Goal: Navigation & Orientation: Find specific page/section

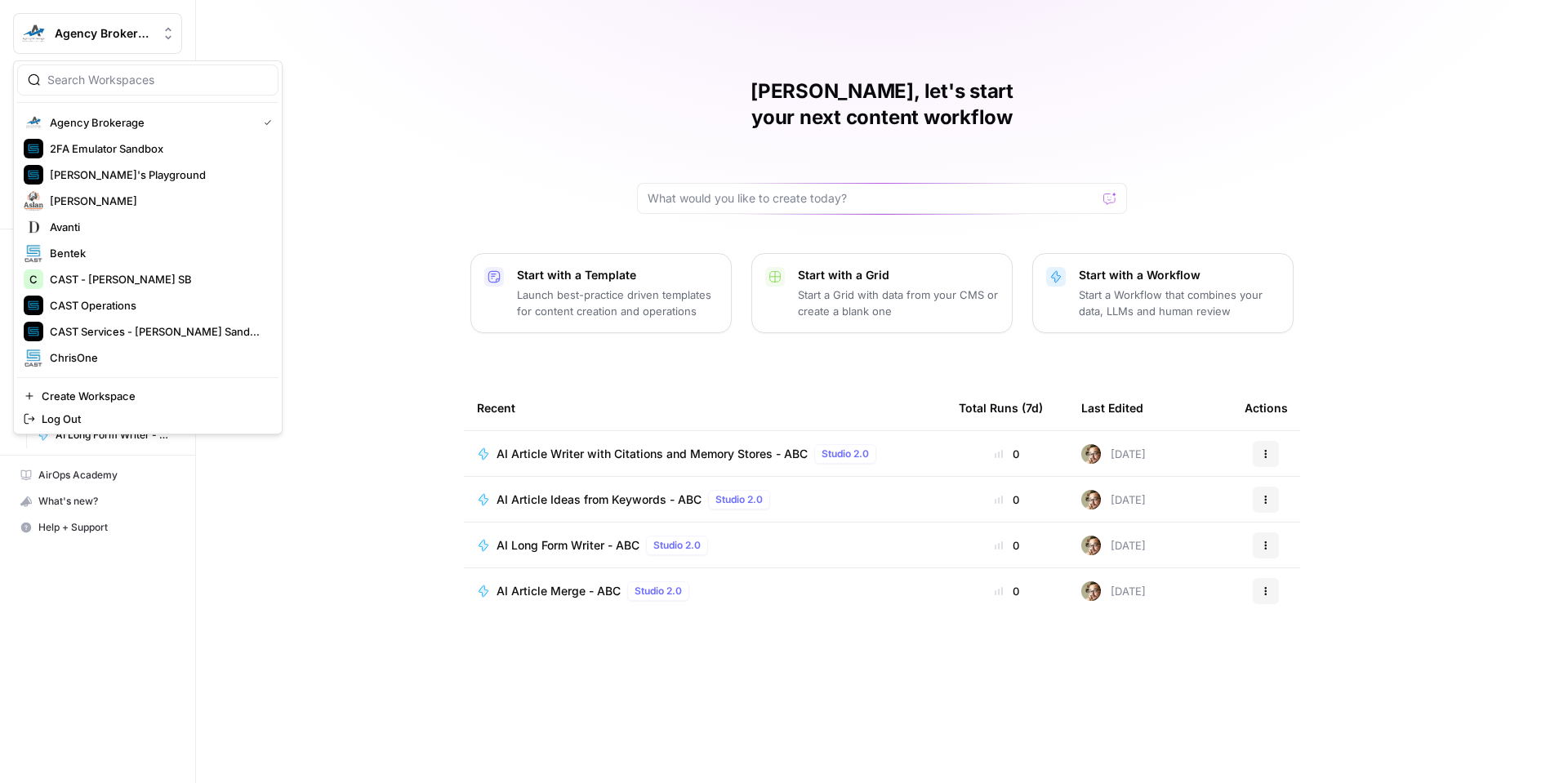
click at [120, 34] on span "Agency Brokerage" at bounding box center [103, 33] width 99 height 16
click at [409, 44] on div "Marc, let's start your next content workflow Start with a Template Launch best-…" at bounding box center [882, 392] width 1372 height 783
click at [132, 36] on span "Agency Brokerage" at bounding box center [103, 33] width 99 height 16
click at [187, 150] on span "2FA Emulator Sandbox" at bounding box center [158, 148] width 216 height 16
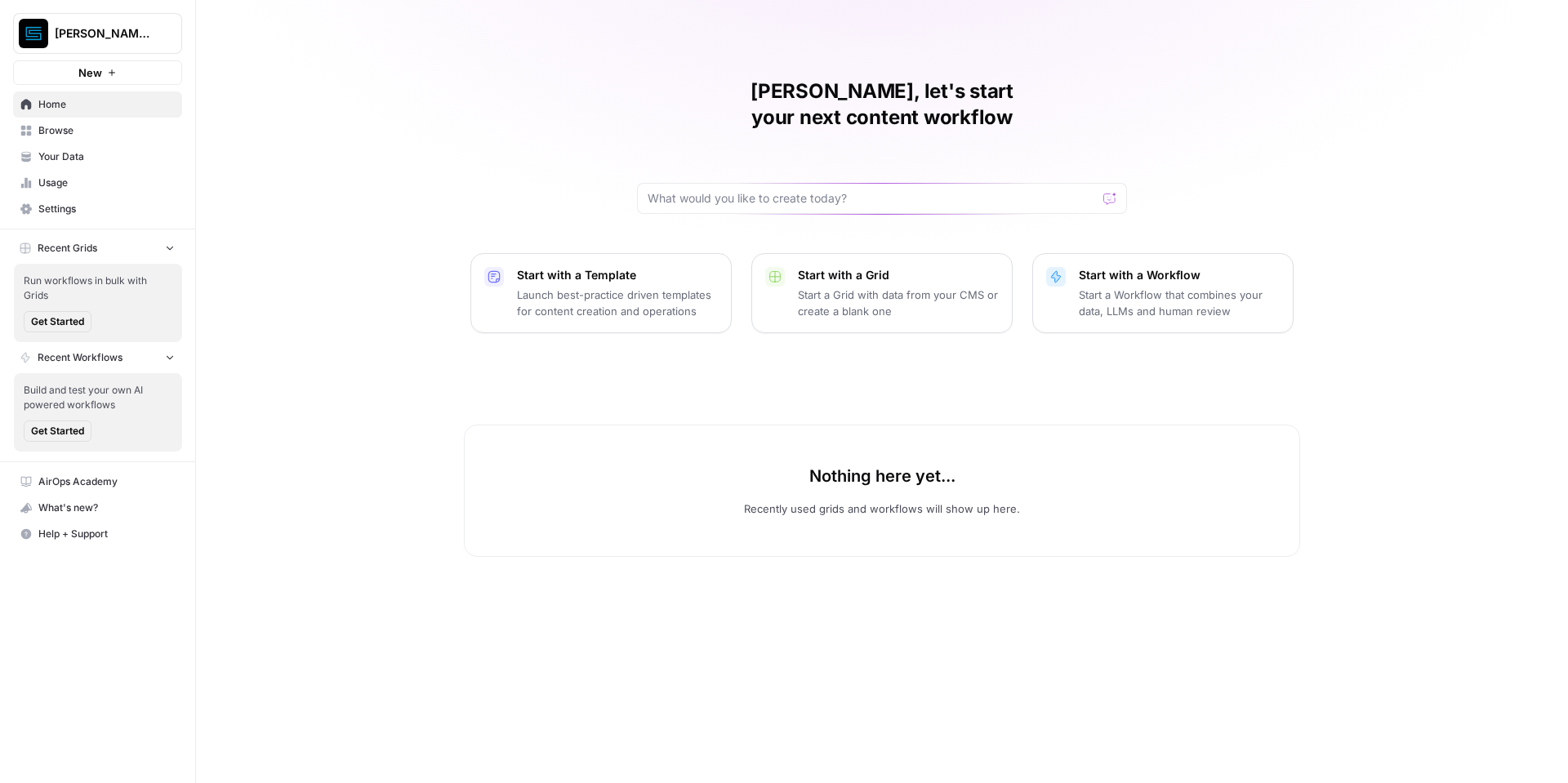
click at [67, 24] on button "[PERSON_NAME]'s Playground" at bounding box center [98, 34] width 169 height 41
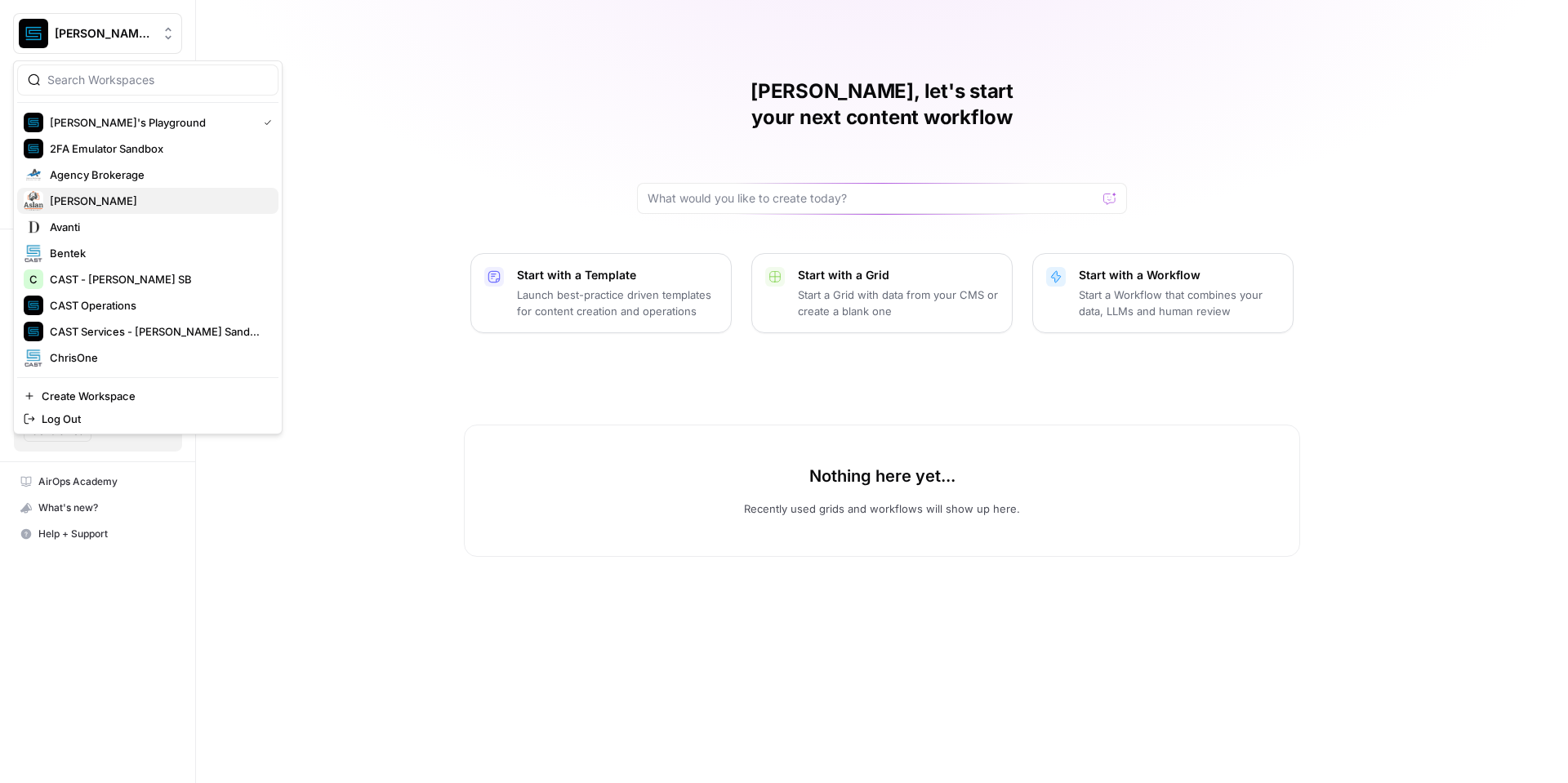
click at [106, 206] on span "[PERSON_NAME]" at bounding box center [158, 201] width 216 height 16
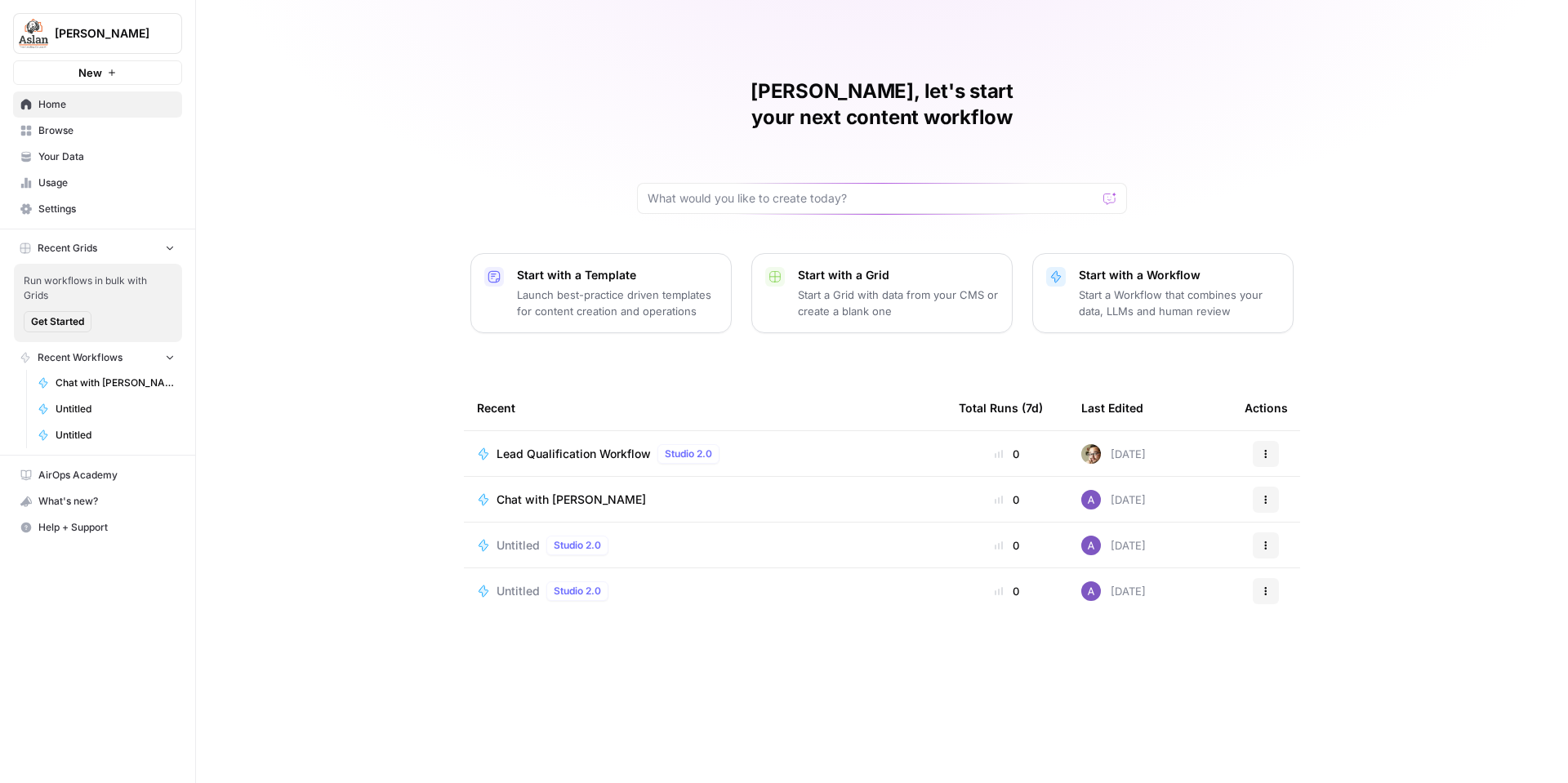
click at [77, 37] on span "[PERSON_NAME]" at bounding box center [103, 33] width 99 height 16
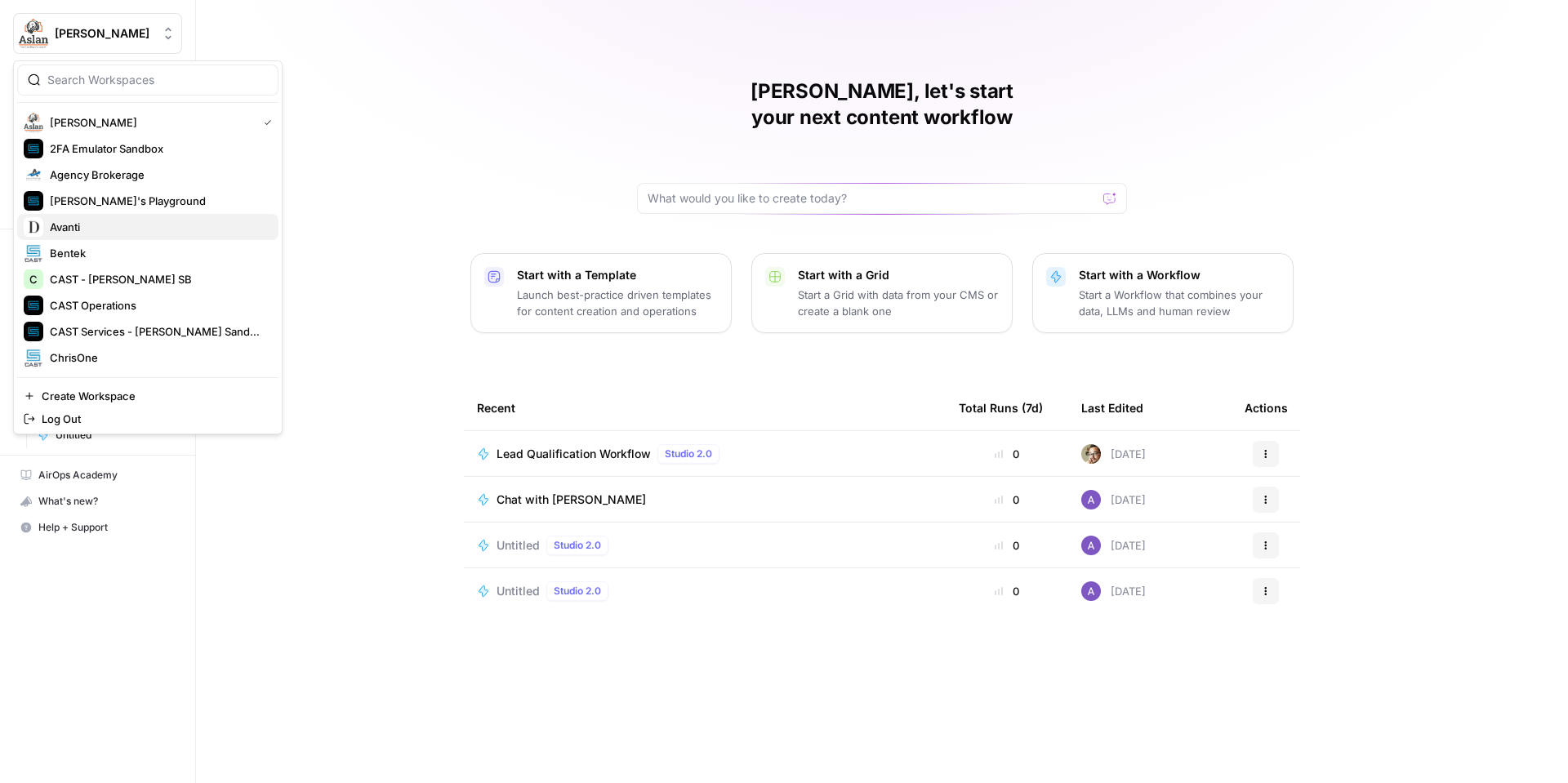
click at [120, 218] on span "Avanti" at bounding box center [158, 227] width 216 height 16
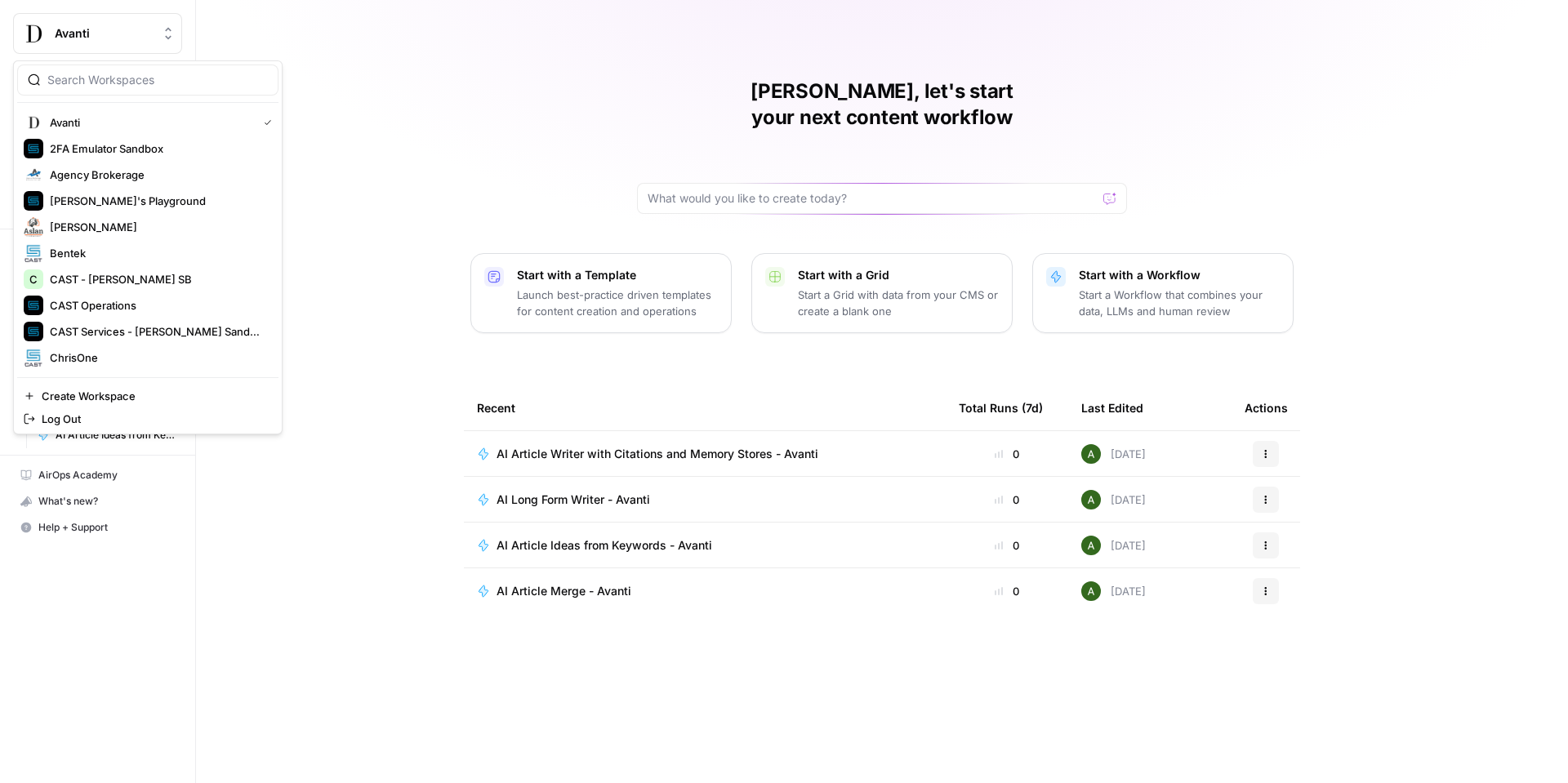
click at [109, 42] on button "Avanti" at bounding box center [98, 34] width 169 height 41
click at [78, 252] on span "Bentek" at bounding box center [158, 253] width 216 height 16
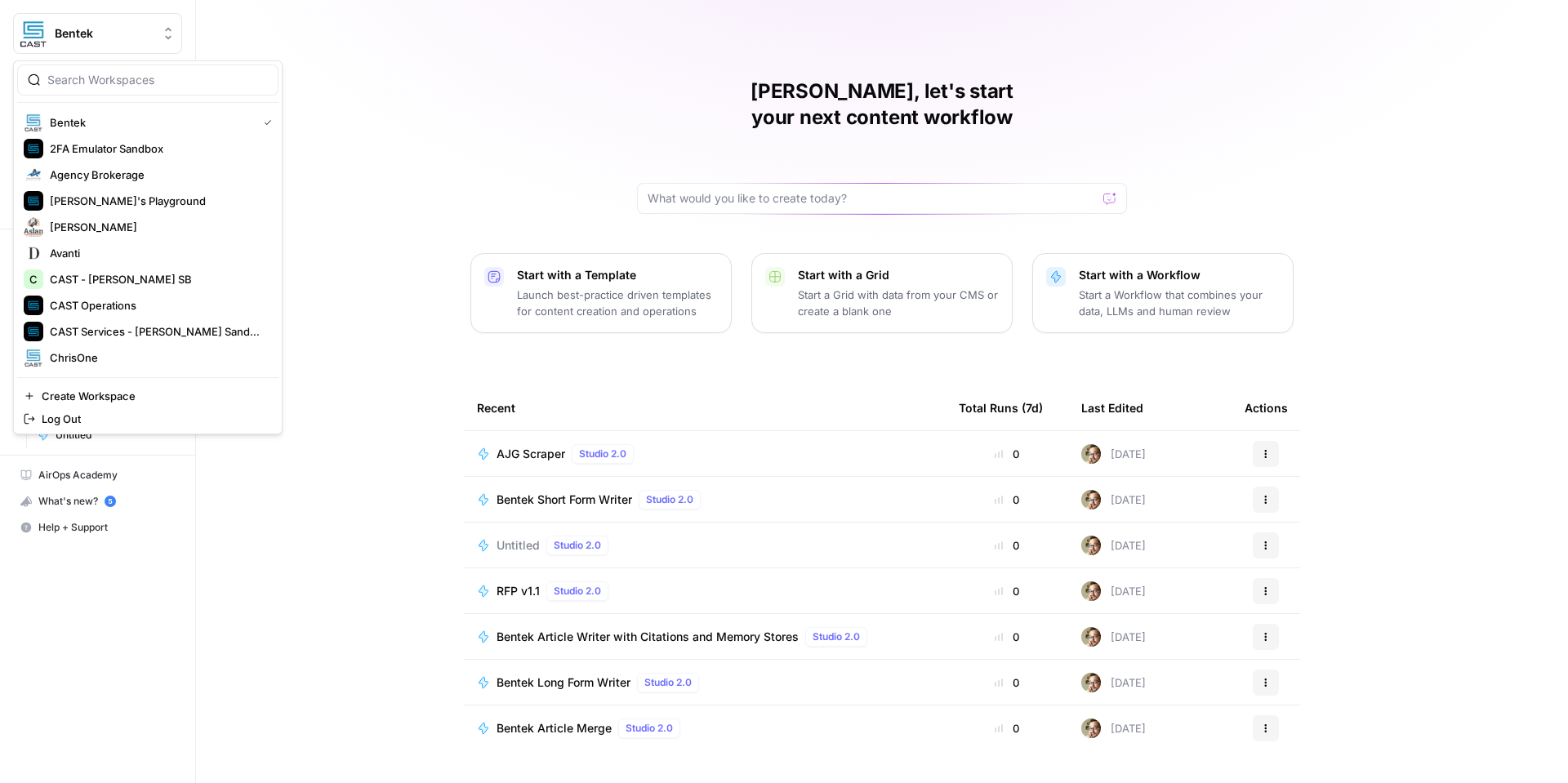
click at [103, 44] on button "Bentek" at bounding box center [98, 34] width 169 height 41
click at [111, 282] on span "CAST - [PERSON_NAME] SB" at bounding box center [158, 279] width 216 height 16
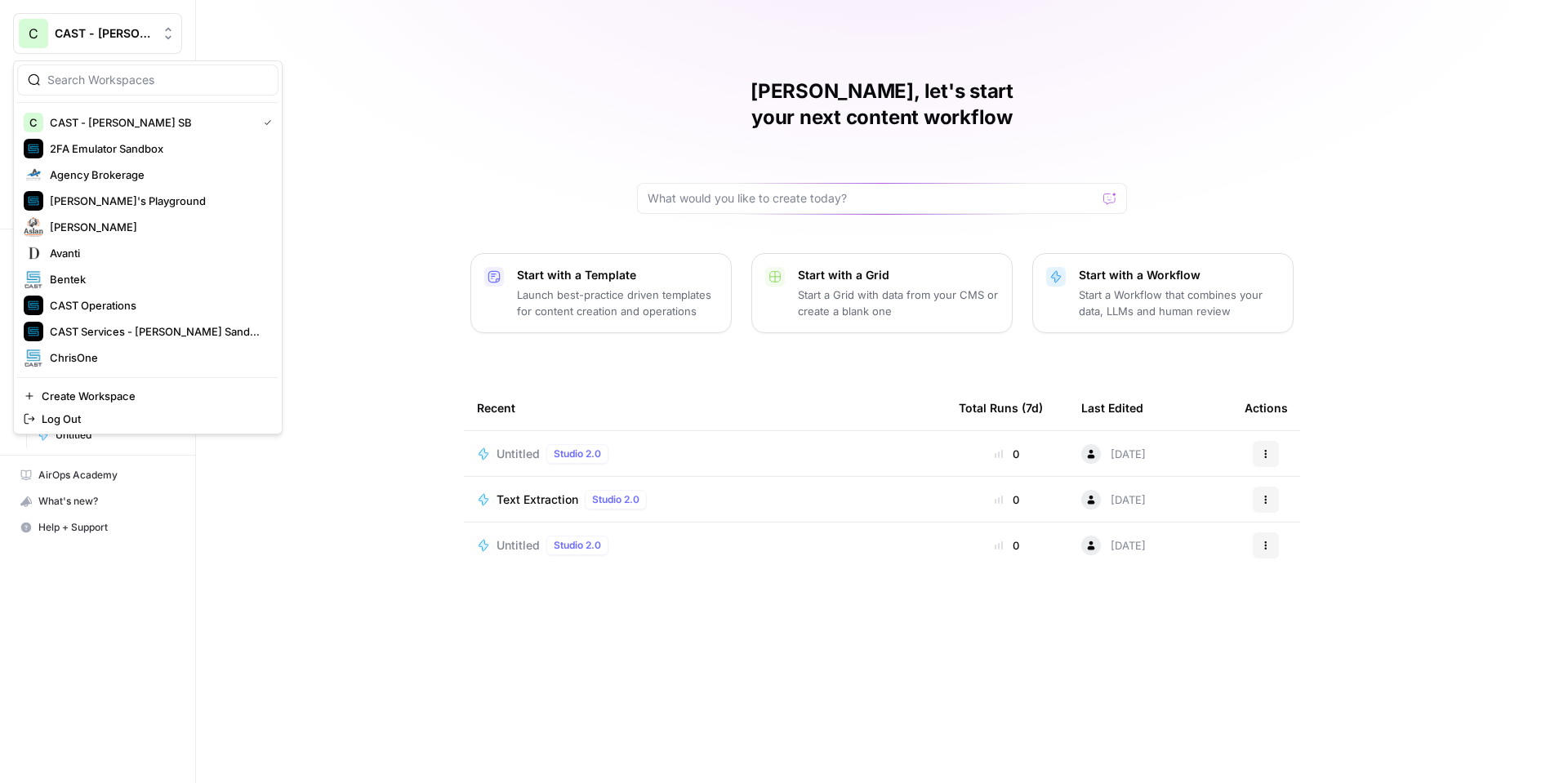
click at [120, 34] on span "CAST - [PERSON_NAME] SB" at bounding box center [103, 33] width 99 height 16
click at [114, 303] on span "CAST Operations" at bounding box center [158, 305] width 216 height 16
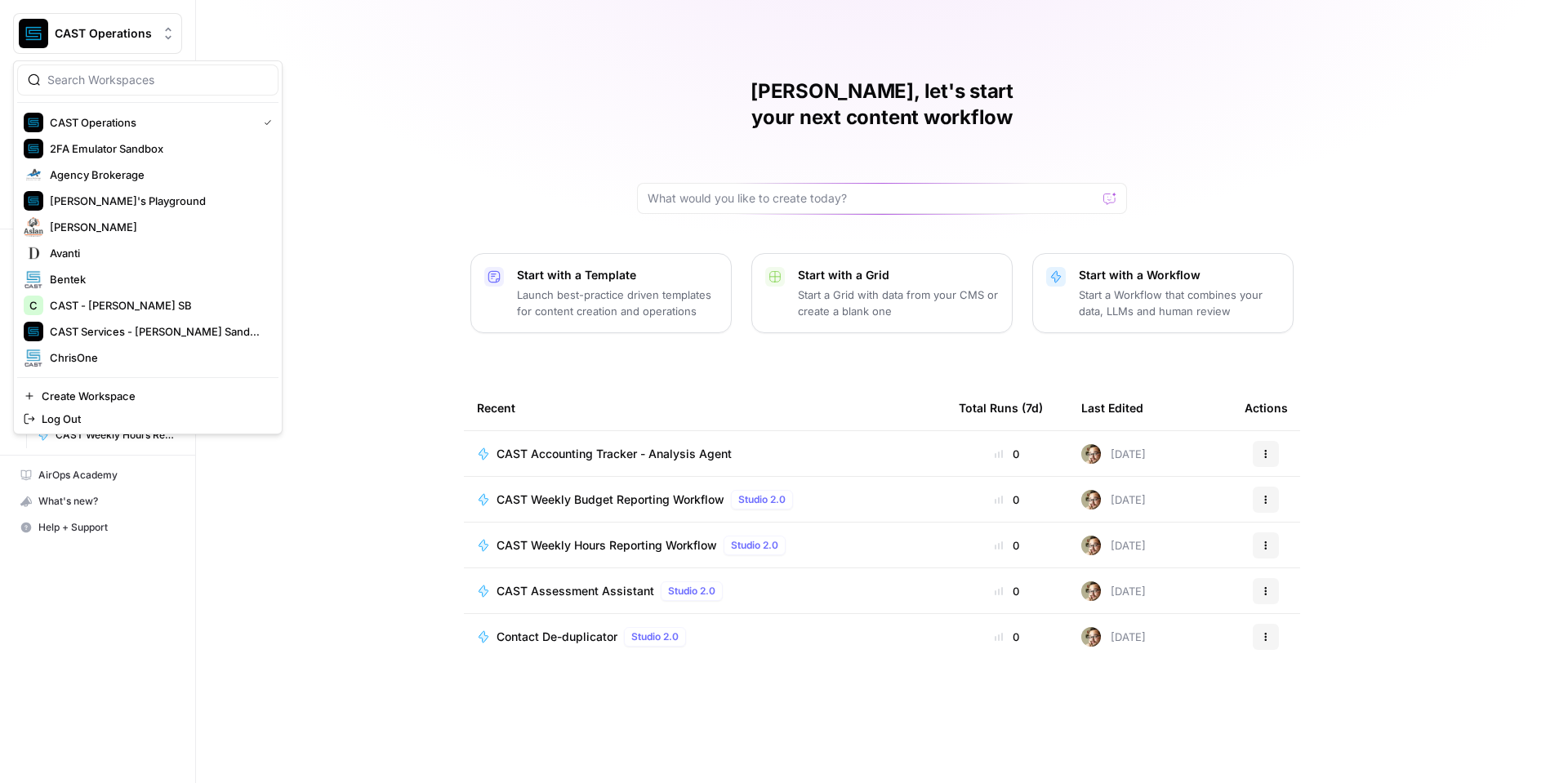
click at [102, 42] on button "CAST Operations" at bounding box center [98, 34] width 169 height 41
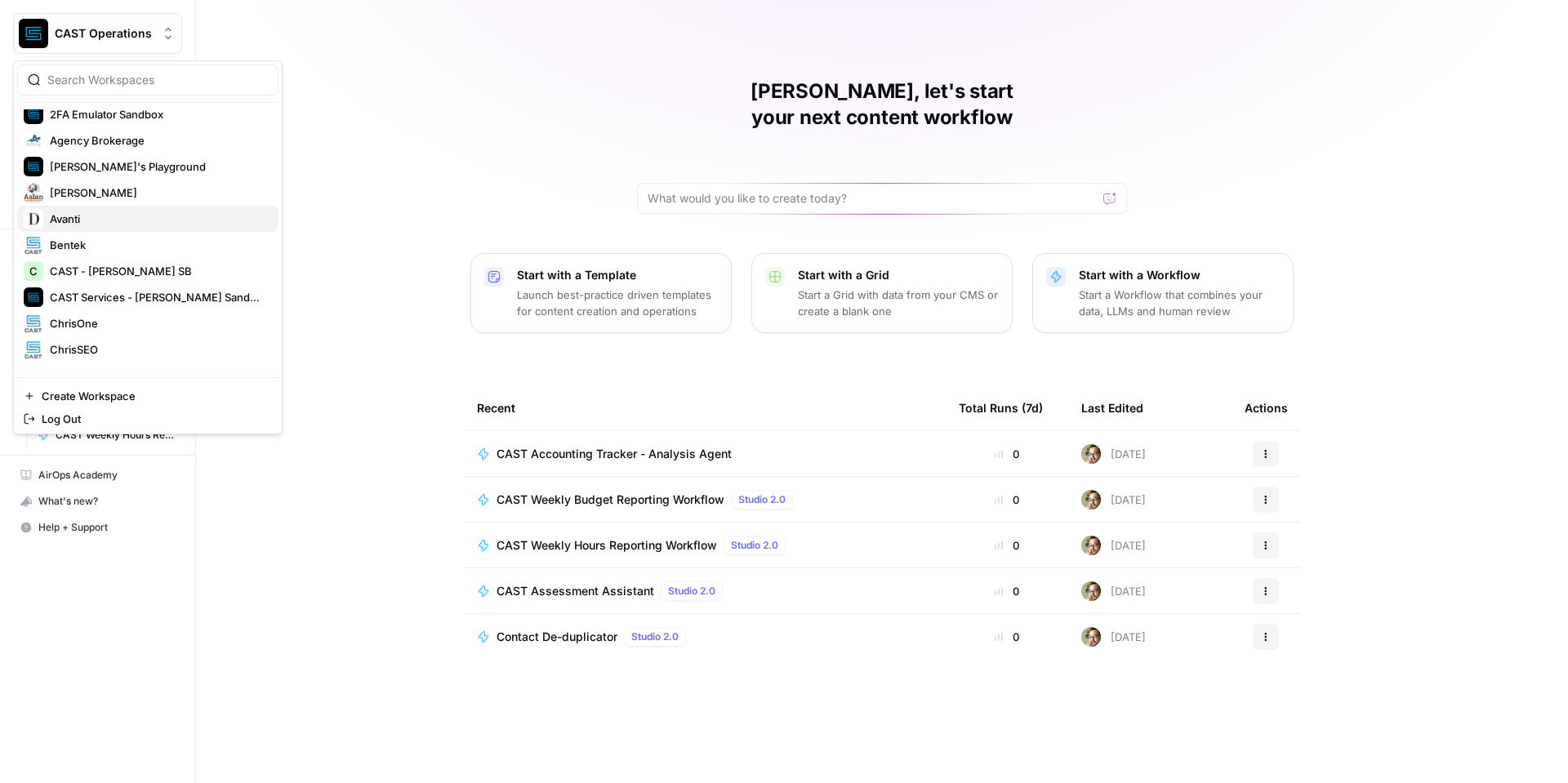
scroll to position [35, 0]
click at [125, 298] on span "CAST Services - [PERSON_NAME] Sandbox" at bounding box center [158, 296] width 216 height 16
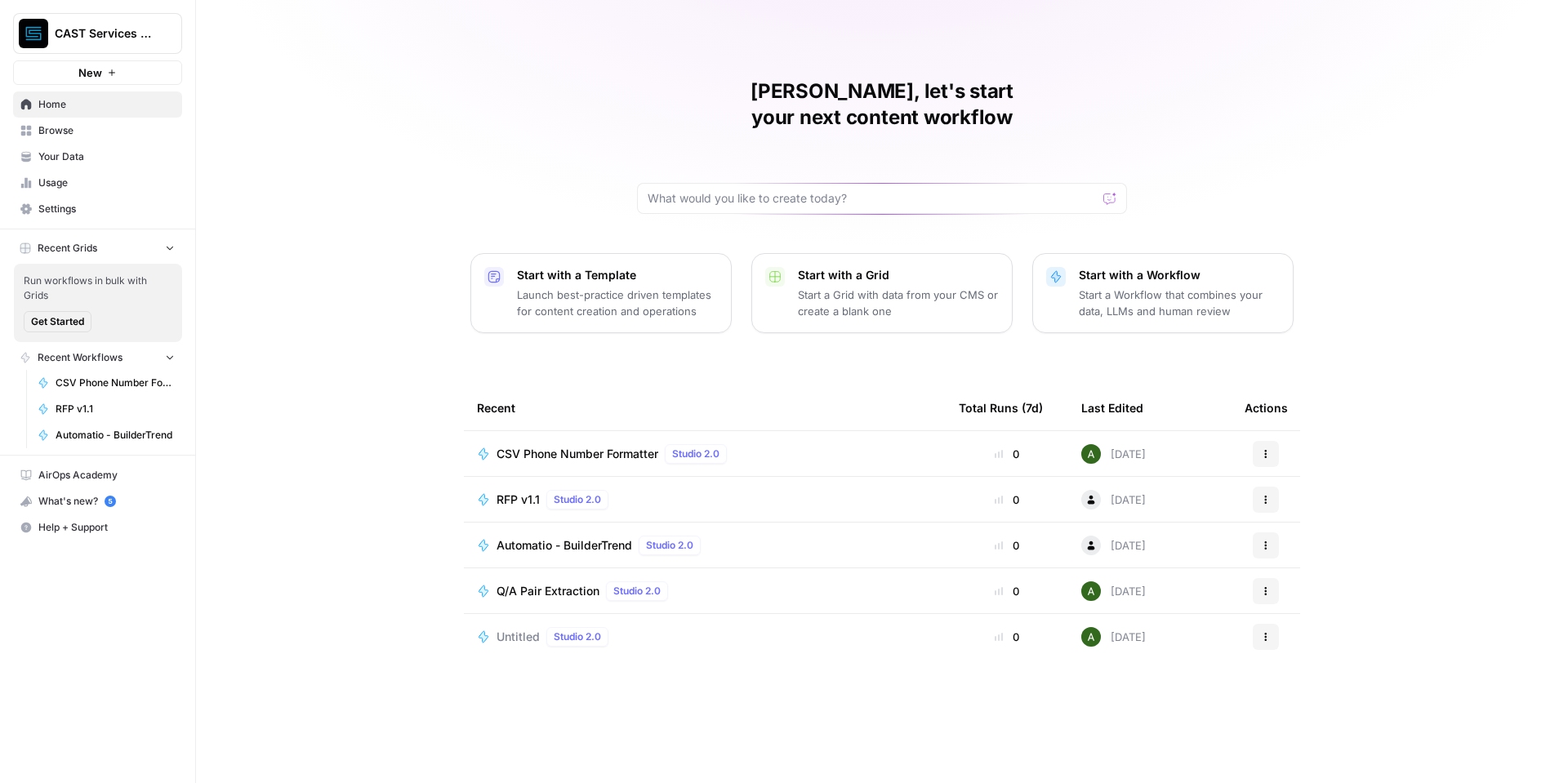
click at [86, 30] on span "CAST Services - [PERSON_NAME] Sandbox" at bounding box center [103, 33] width 99 height 16
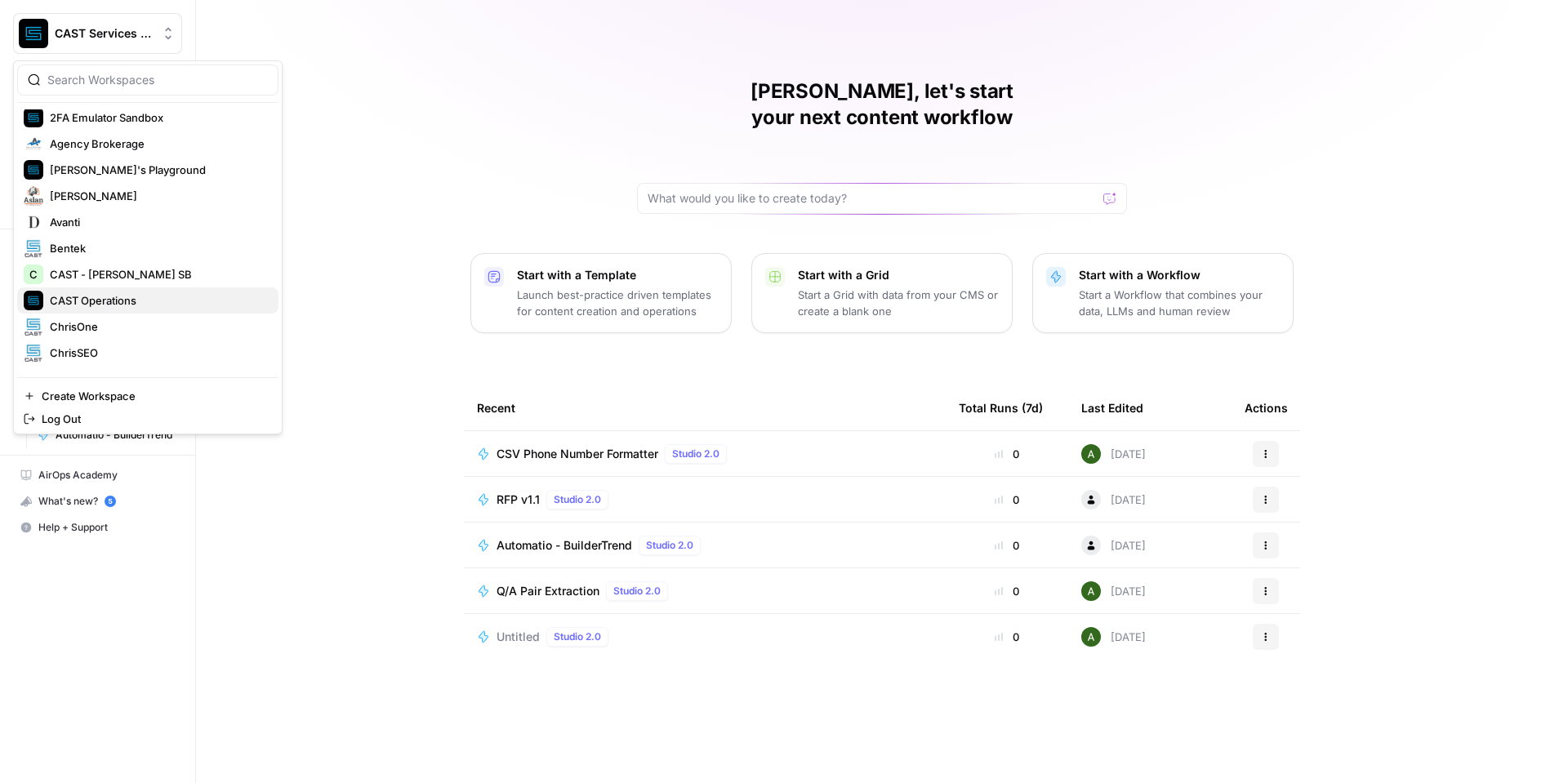
scroll to position [33, 0]
click at [104, 326] on span "ChrisOne" at bounding box center [158, 325] width 216 height 16
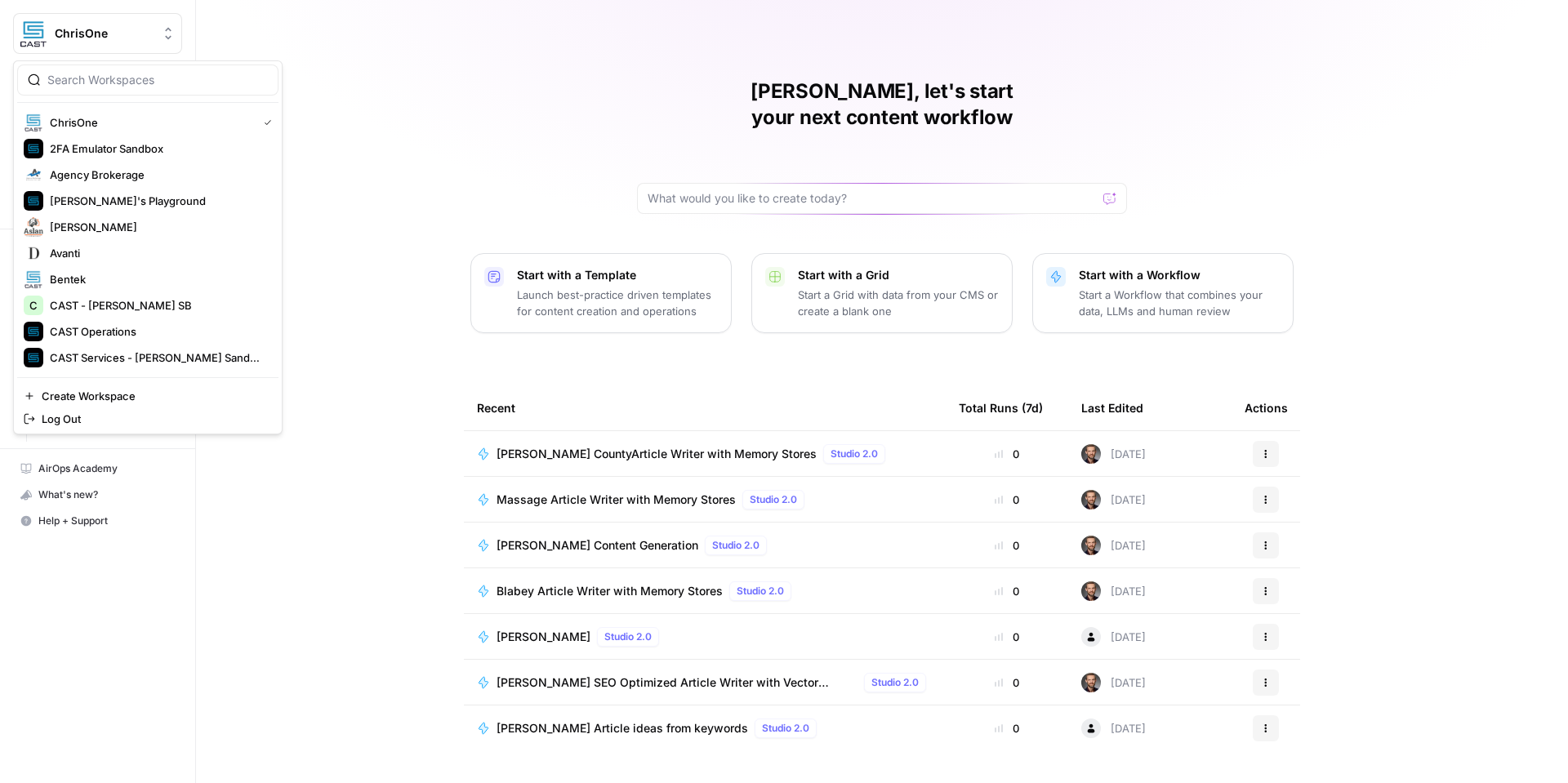
click at [120, 44] on button "ChrisOne" at bounding box center [98, 34] width 169 height 41
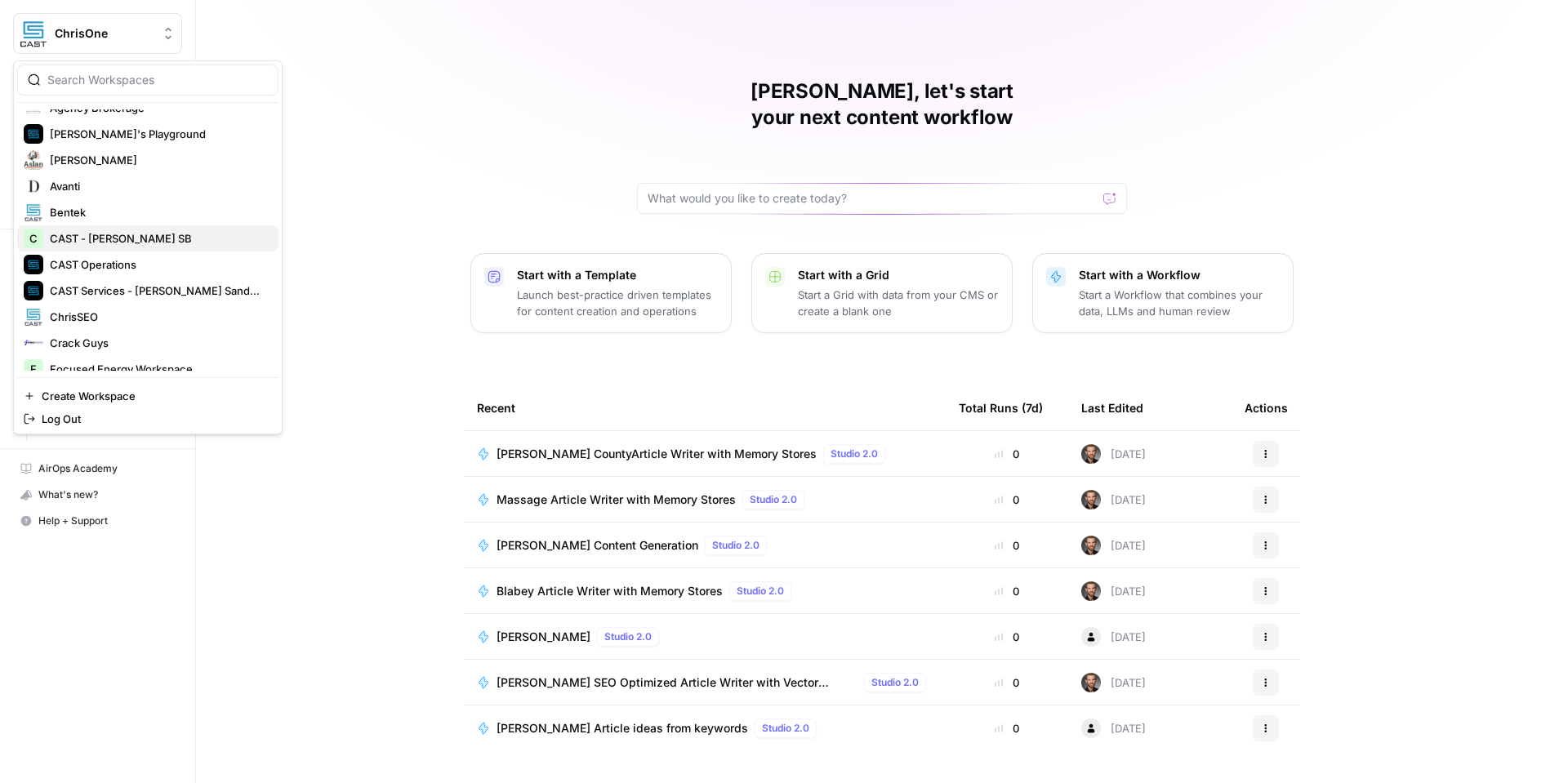
scroll to position [78, 0]
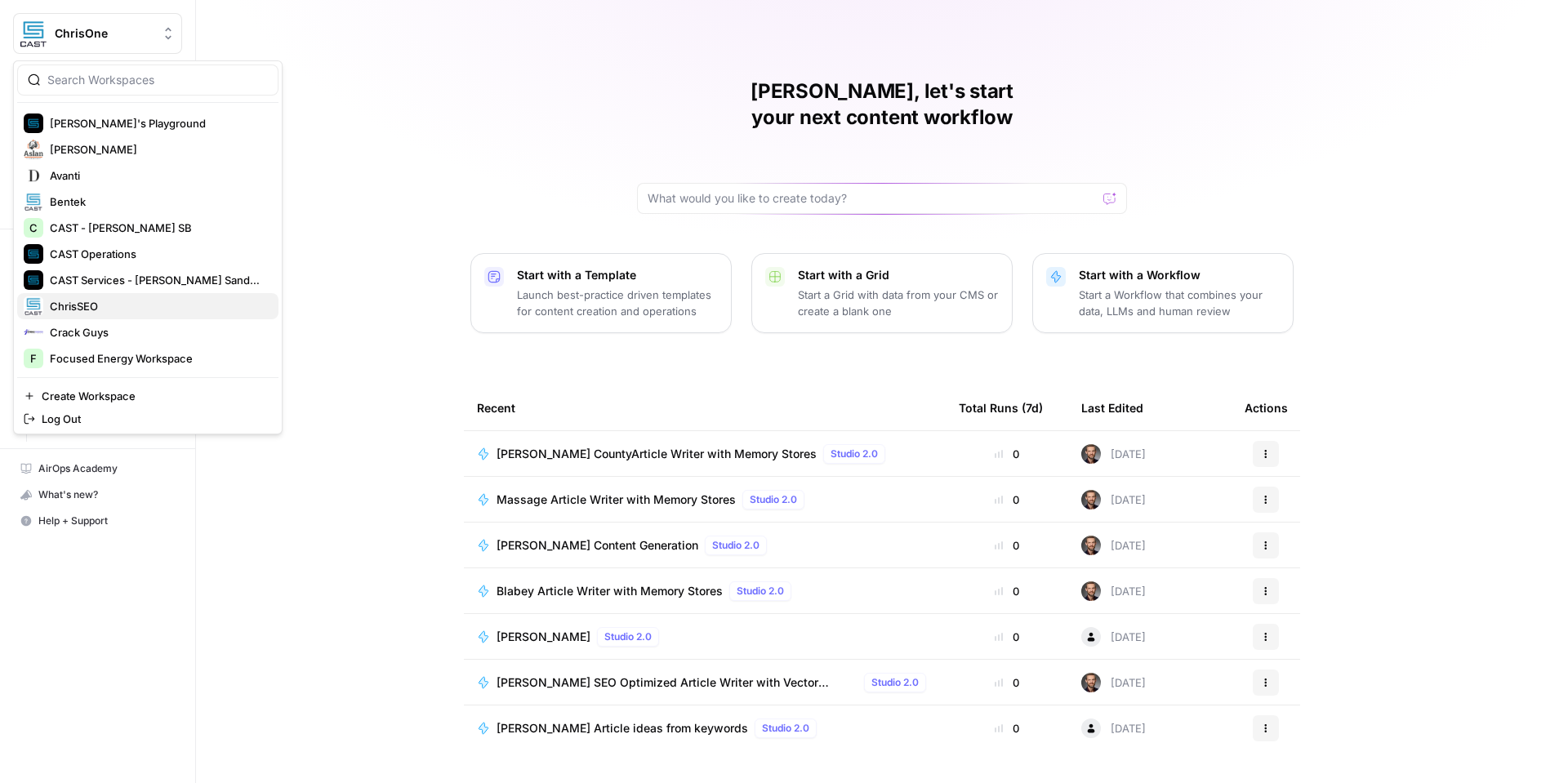
click at [144, 301] on span "ChrisSEO" at bounding box center [158, 306] width 216 height 16
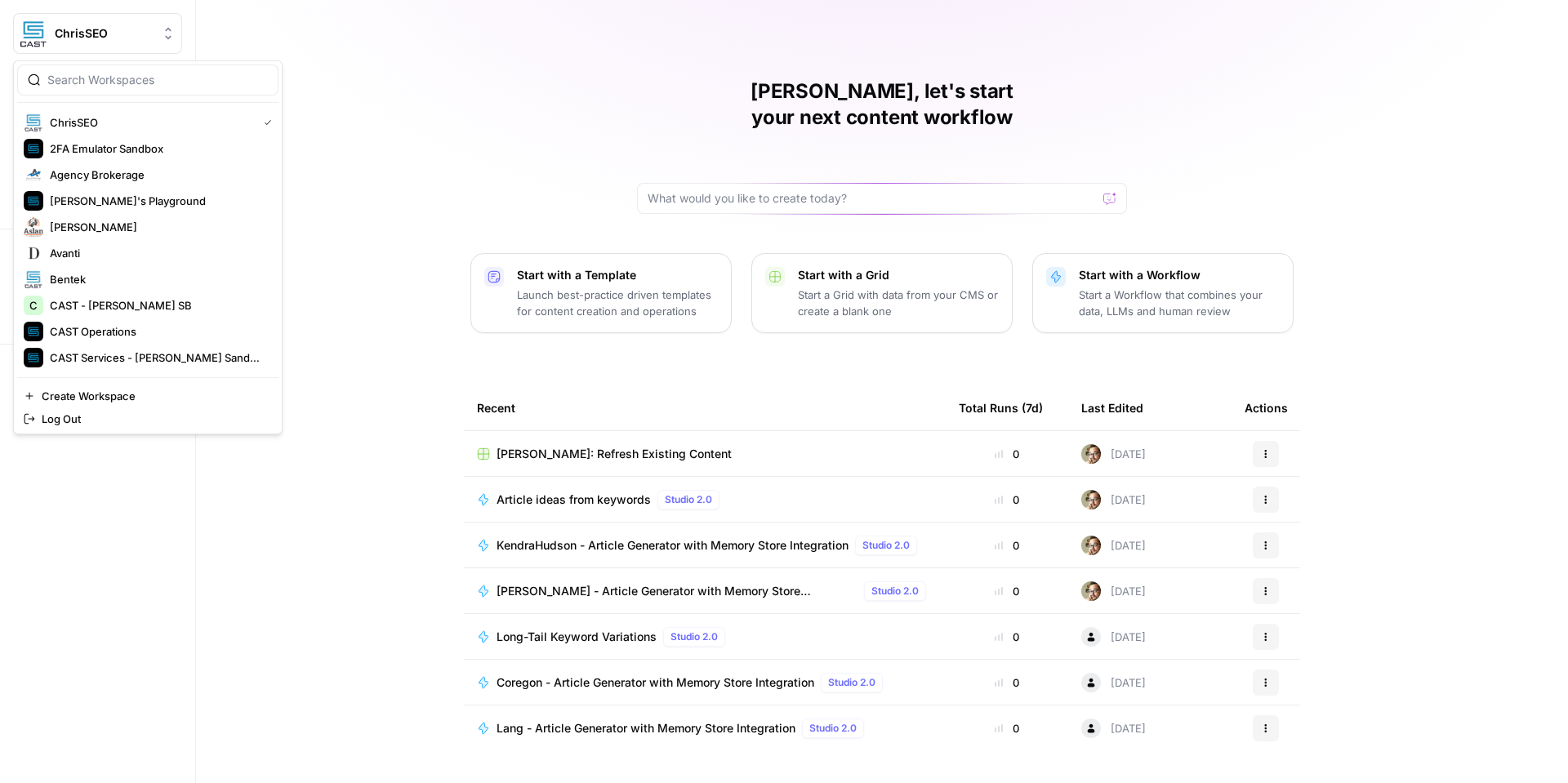
click at [132, 46] on button "ChrisSEO" at bounding box center [98, 34] width 169 height 41
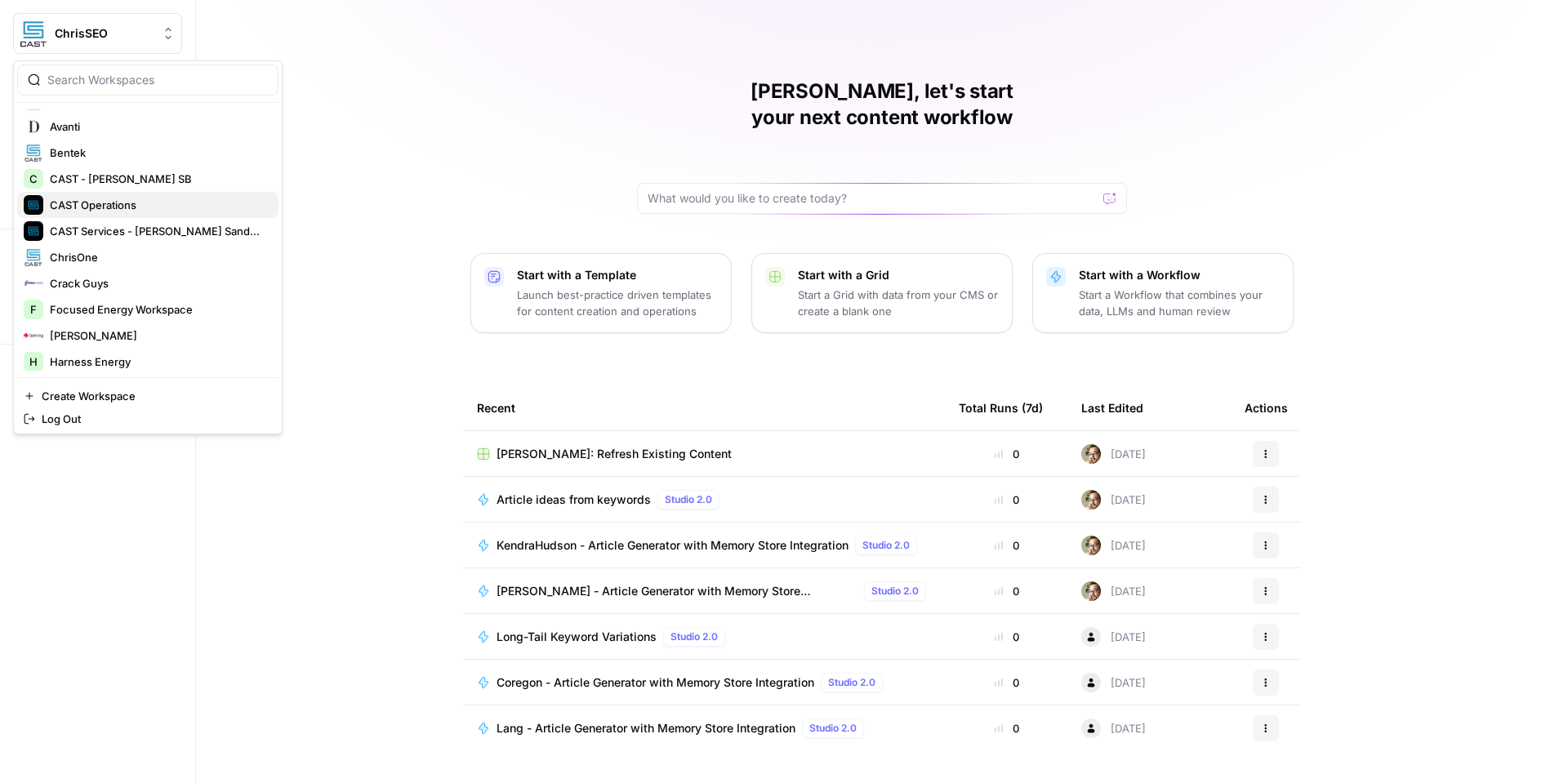
scroll to position [128, 0]
click at [167, 291] on div "Crack Guys" at bounding box center [148, 283] width 248 height 20
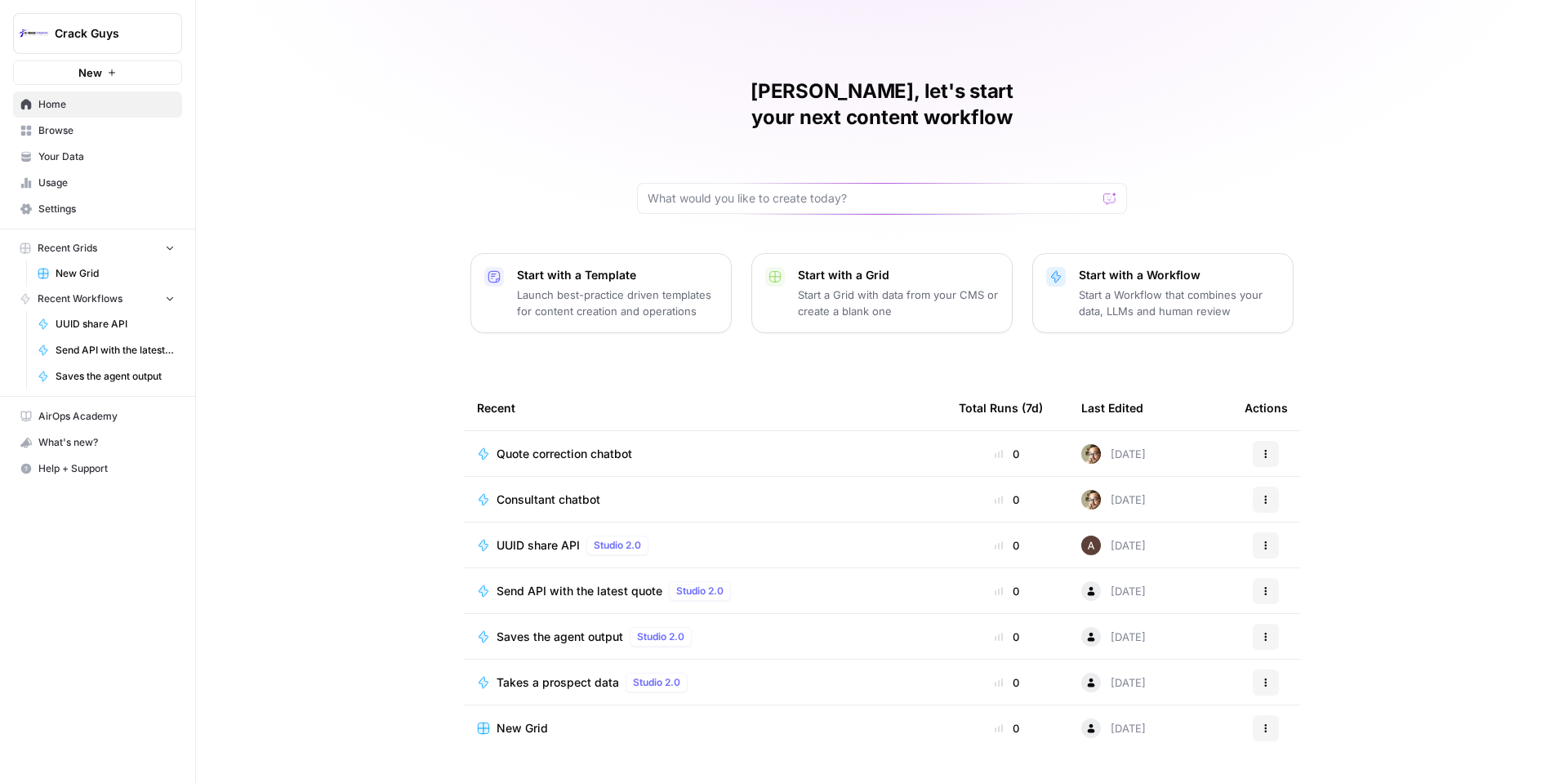
click at [102, 44] on button "Crack Guys" at bounding box center [98, 34] width 169 height 41
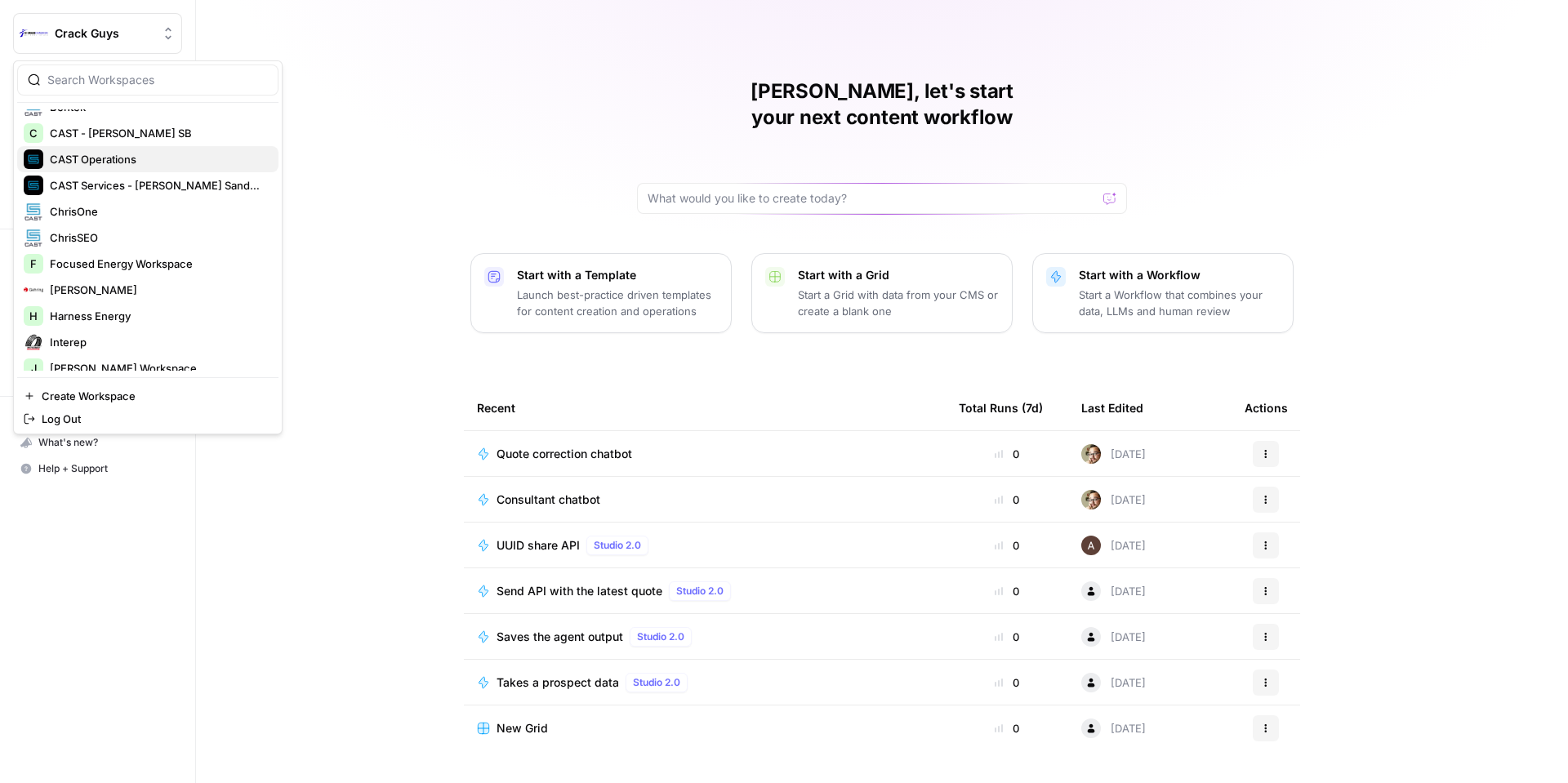
scroll to position [173, 0]
click at [167, 262] on span "Focused Energy Workspace" at bounding box center [158, 263] width 216 height 16
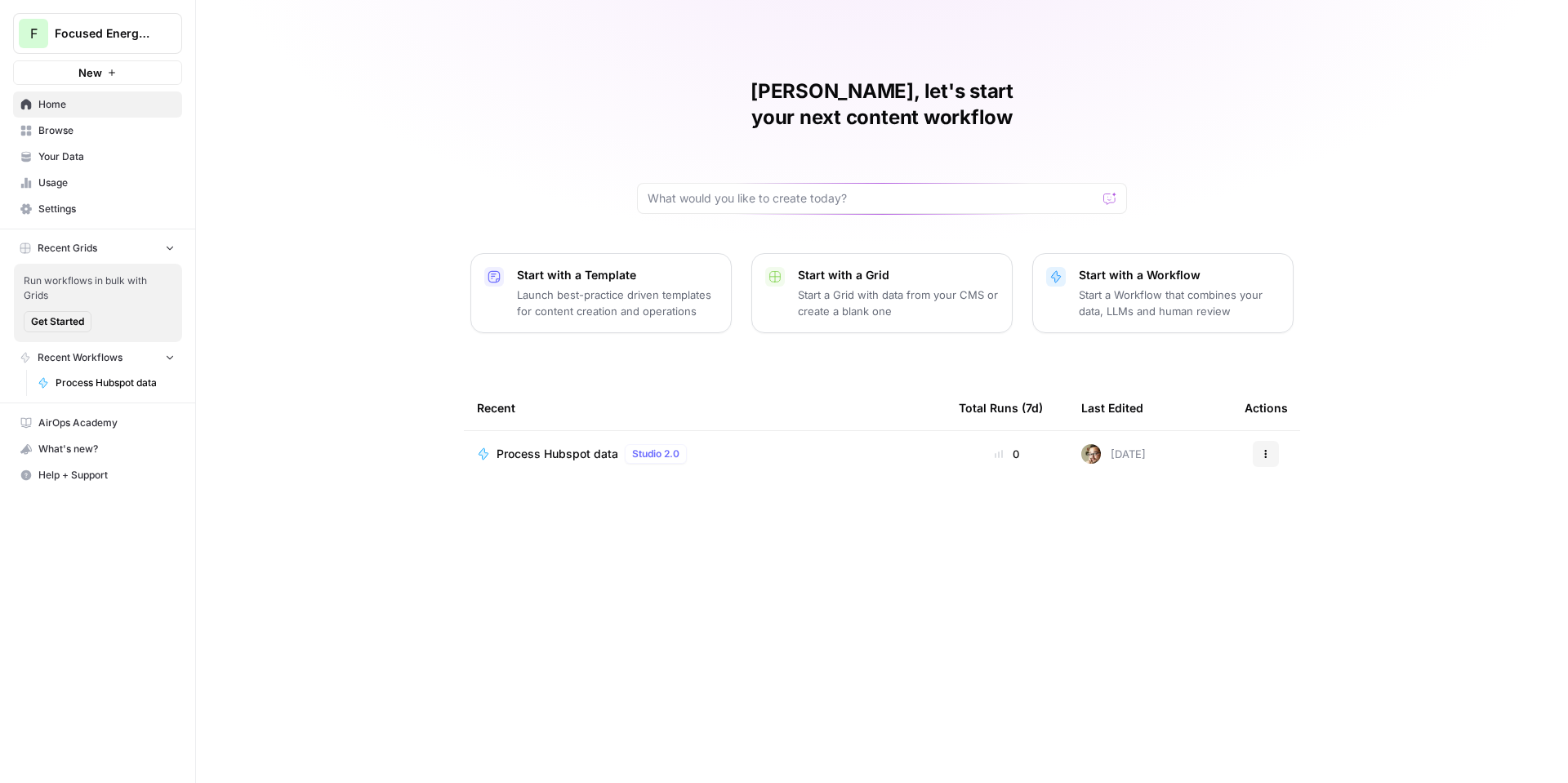
click at [103, 37] on span "Focused Energy Workspace" at bounding box center [103, 33] width 99 height 16
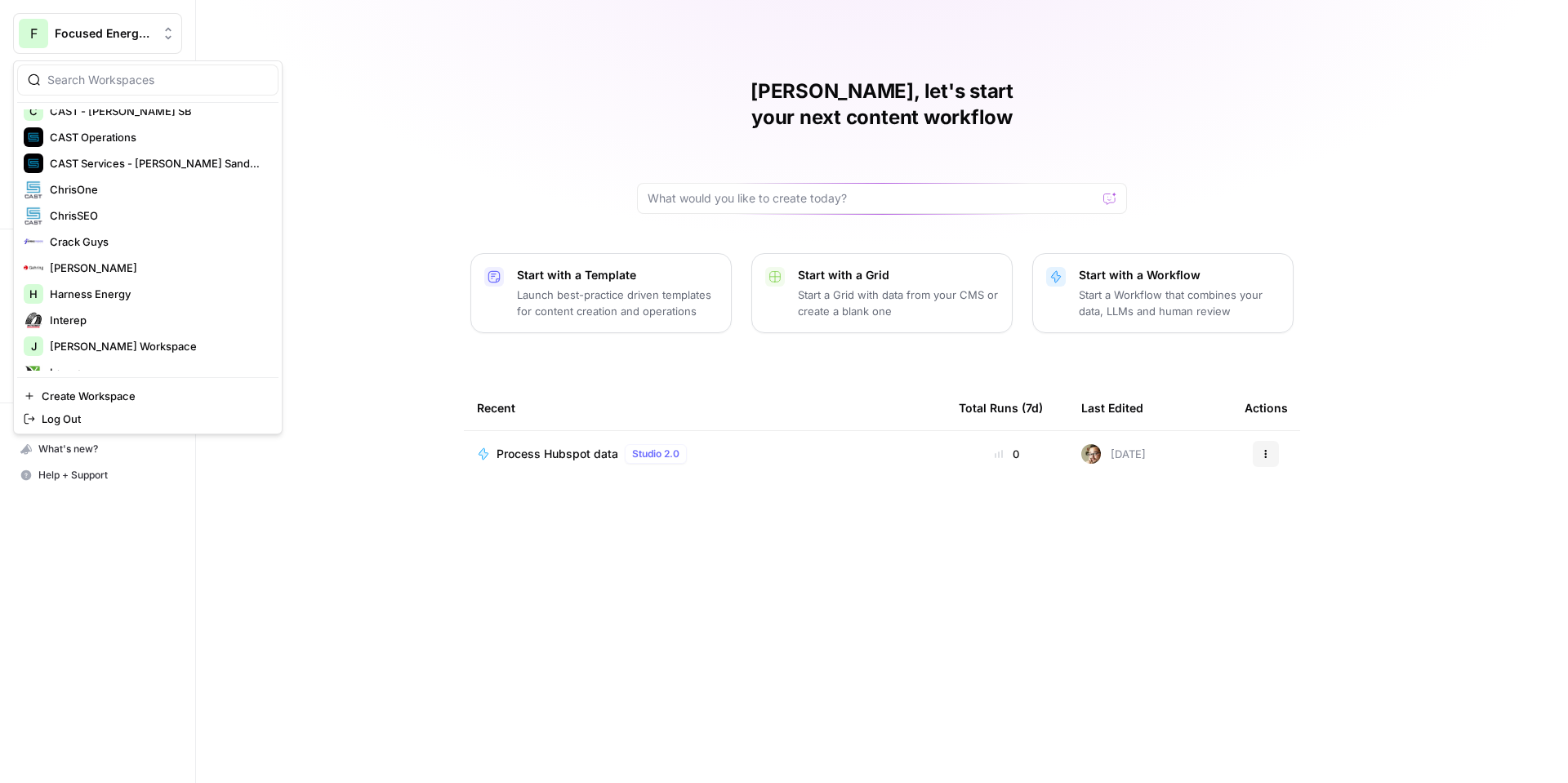
scroll to position [195, 0]
click at [142, 263] on span "[PERSON_NAME]" at bounding box center [158, 267] width 216 height 16
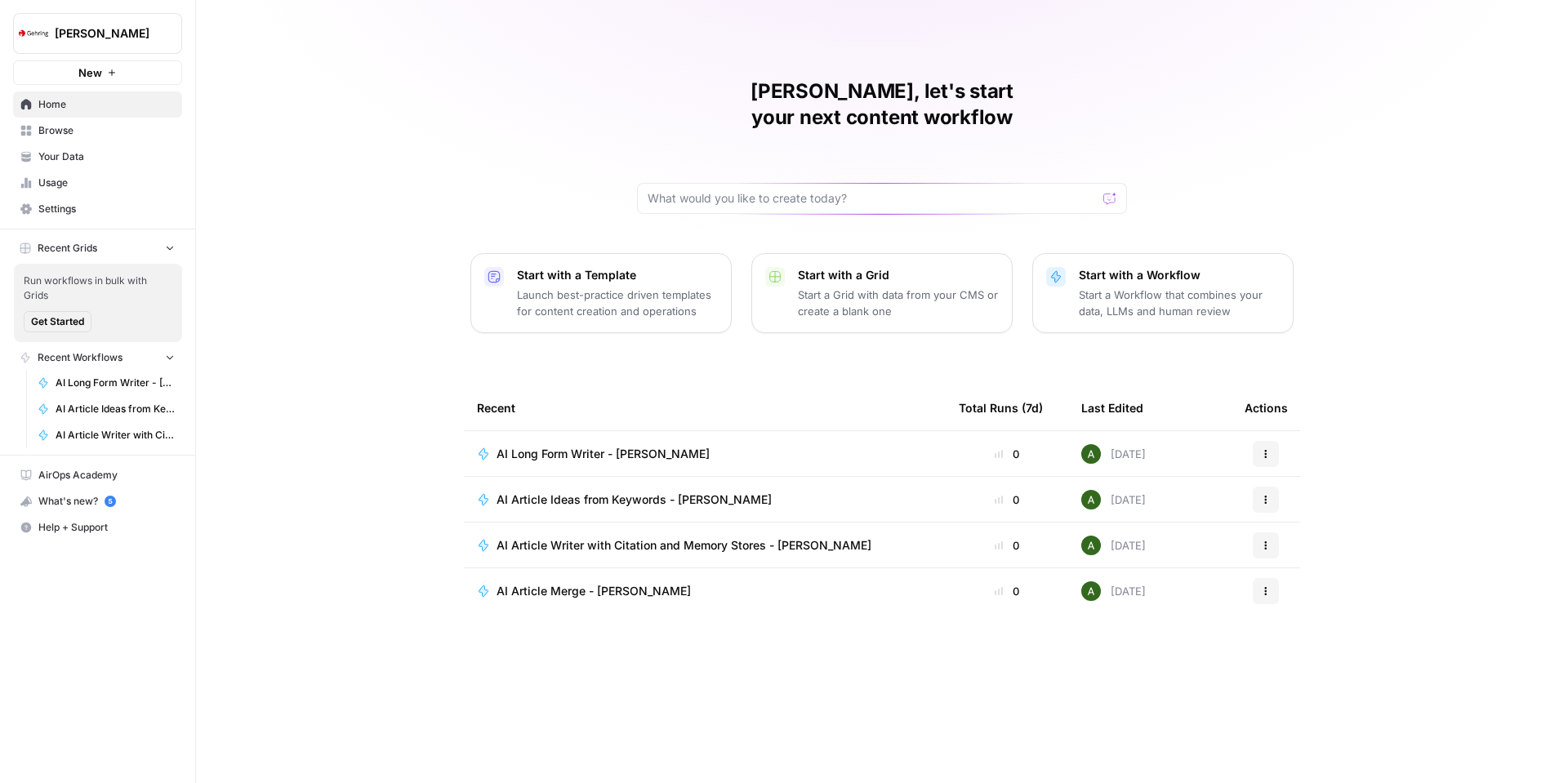
click at [62, 26] on span "[PERSON_NAME]" at bounding box center [103, 33] width 99 height 16
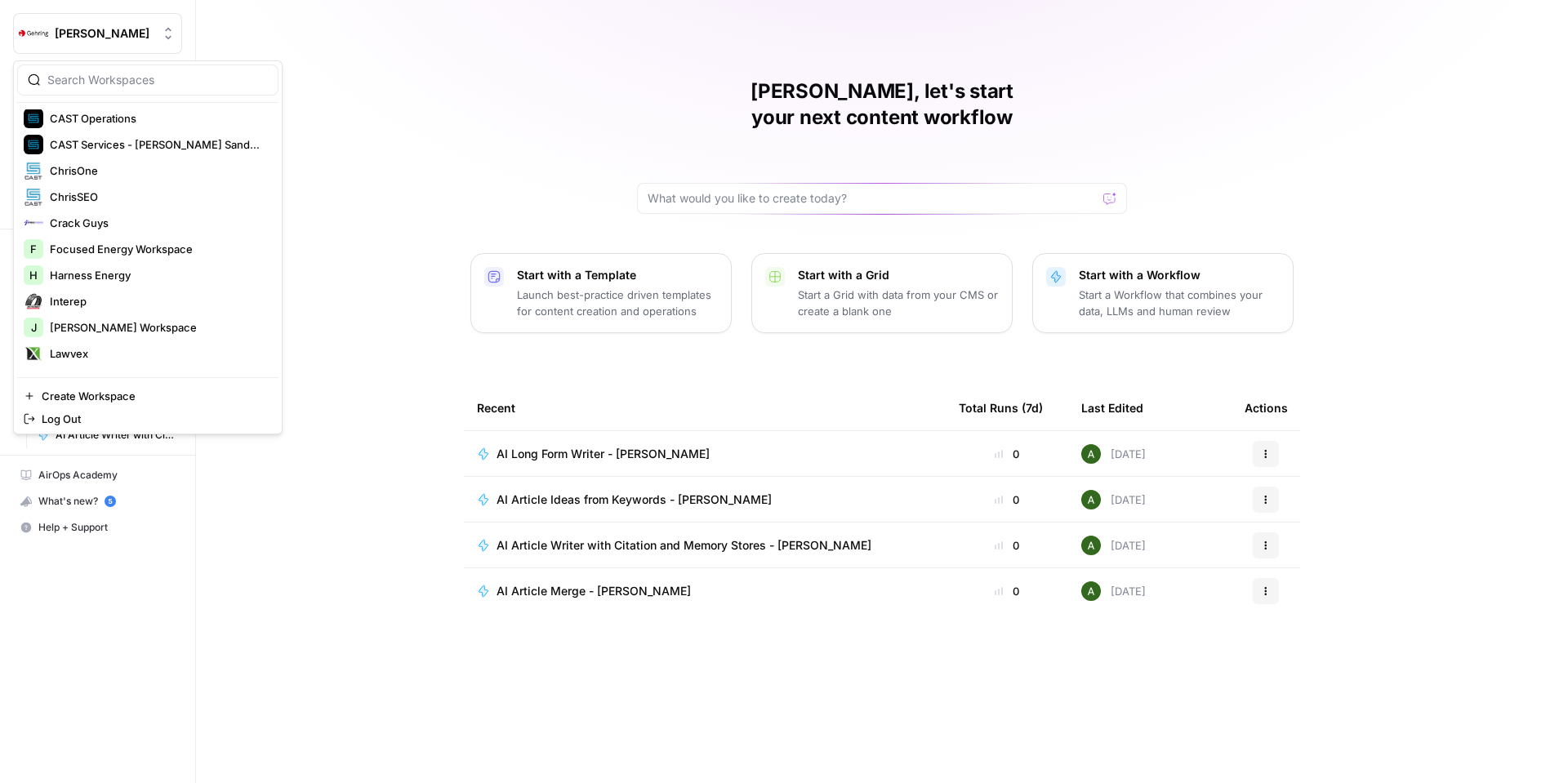
scroll to position [212, 0]
click at [178, 278] on span "Harness Energy" at bounding box center [158, 276] width 216 height 16
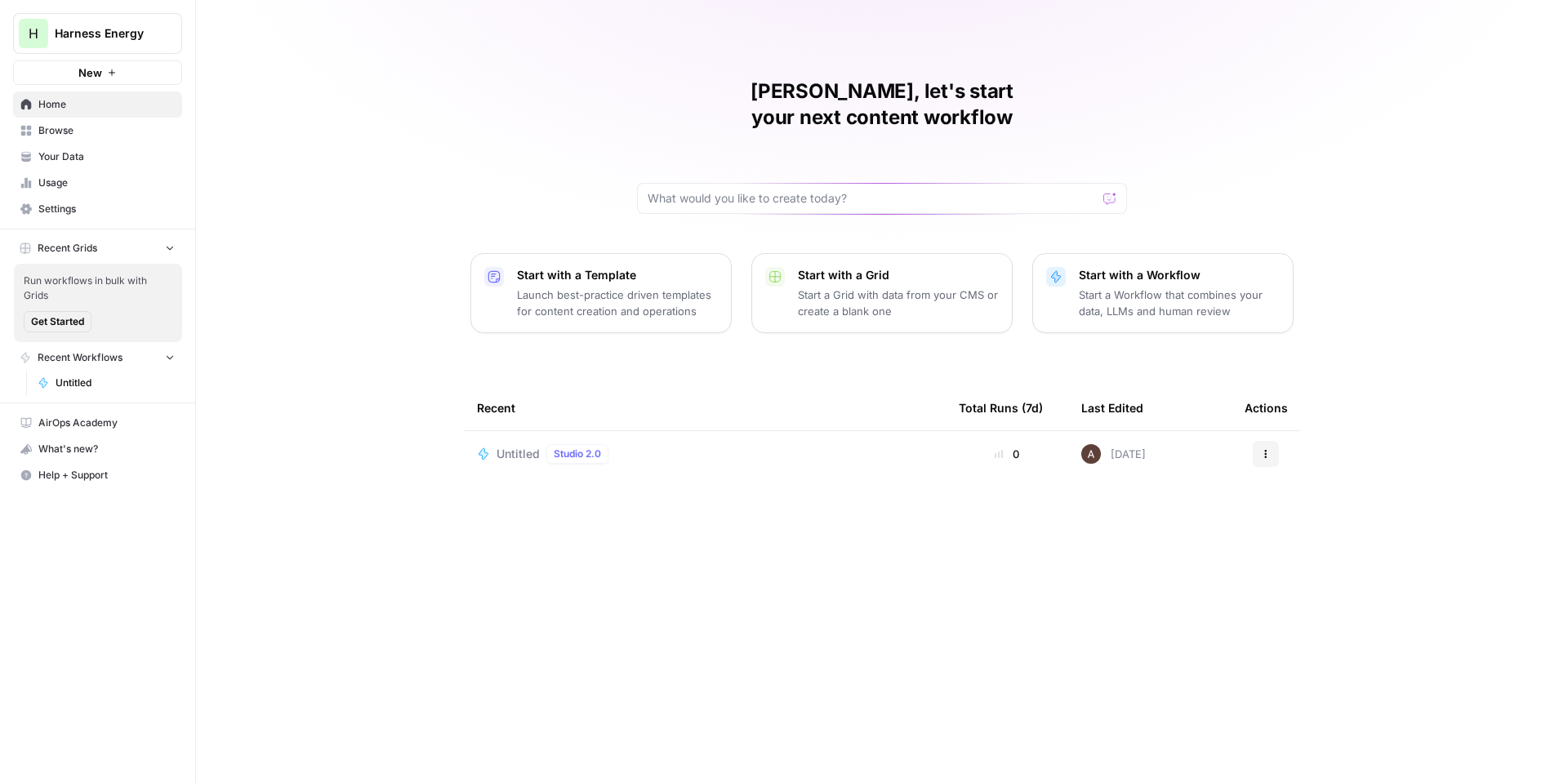
click at [509, 446] on span "Untitled" at bounding box center [518, 454] width 44 height 16
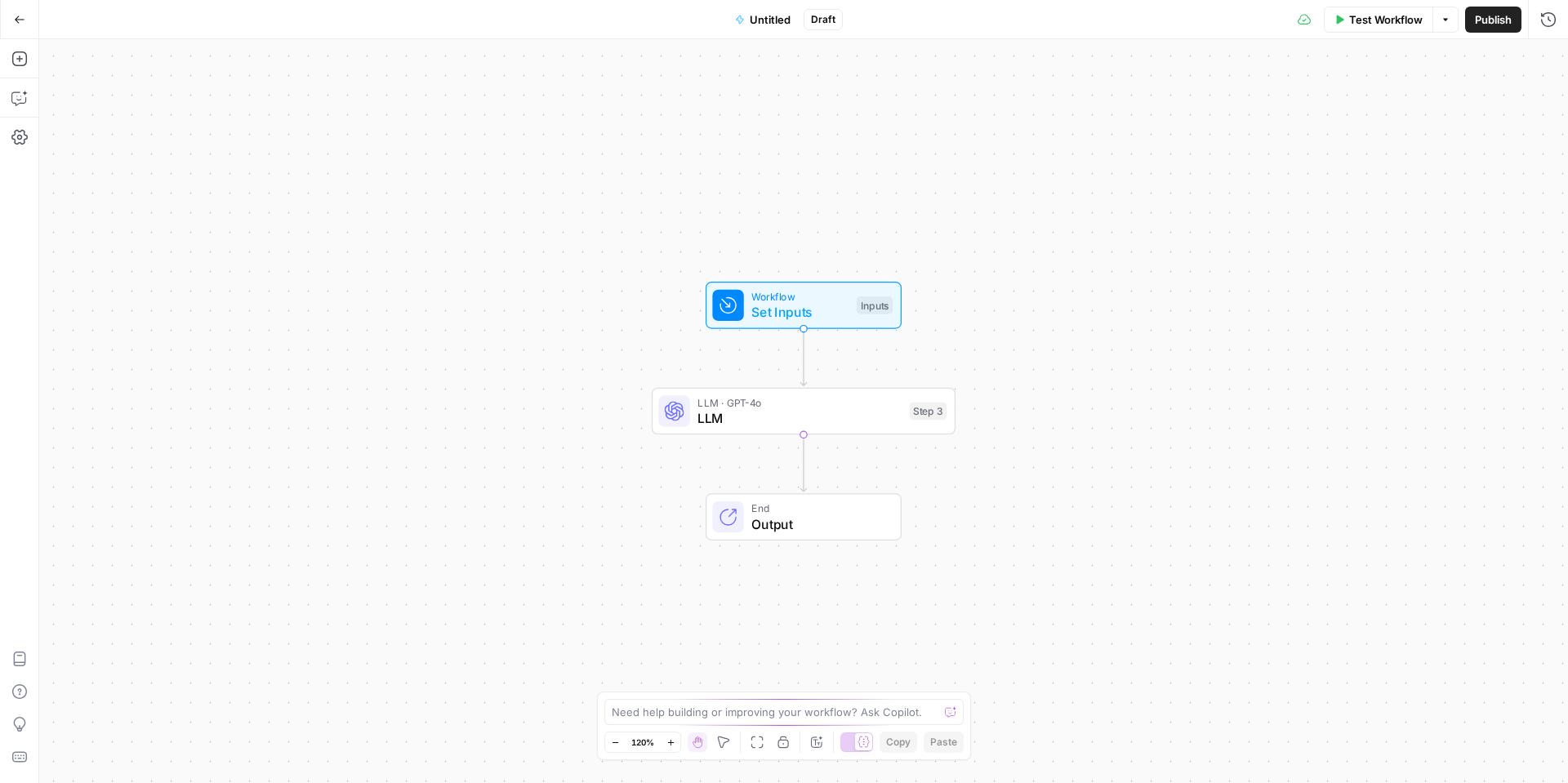
click at [17, 21] on icon "button" at bounding box center [19, 19] width 10 height 7
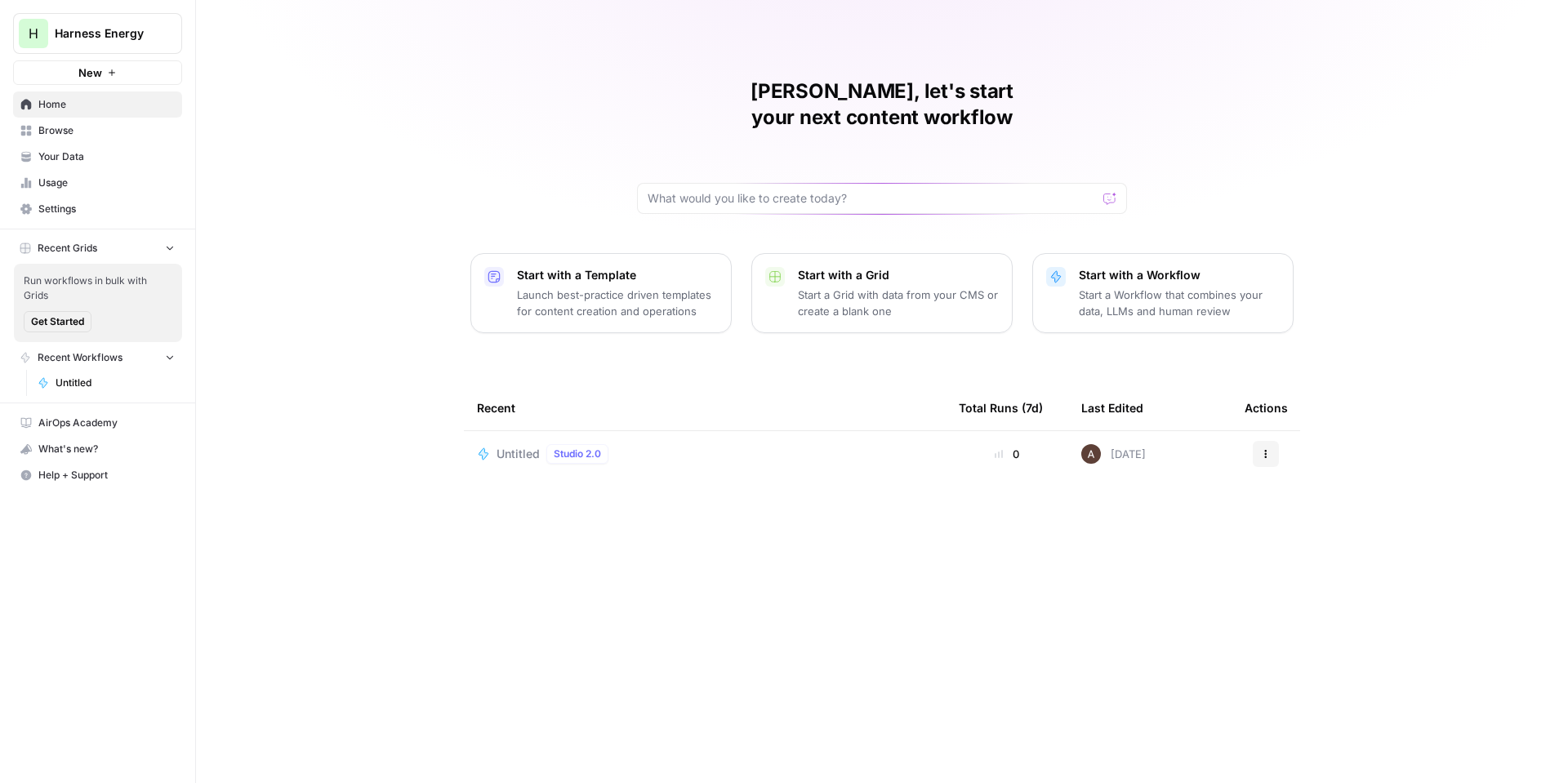
click at [99, 34] on span "Harness Energy" at bounding box center [103, 33] width 99 height 16
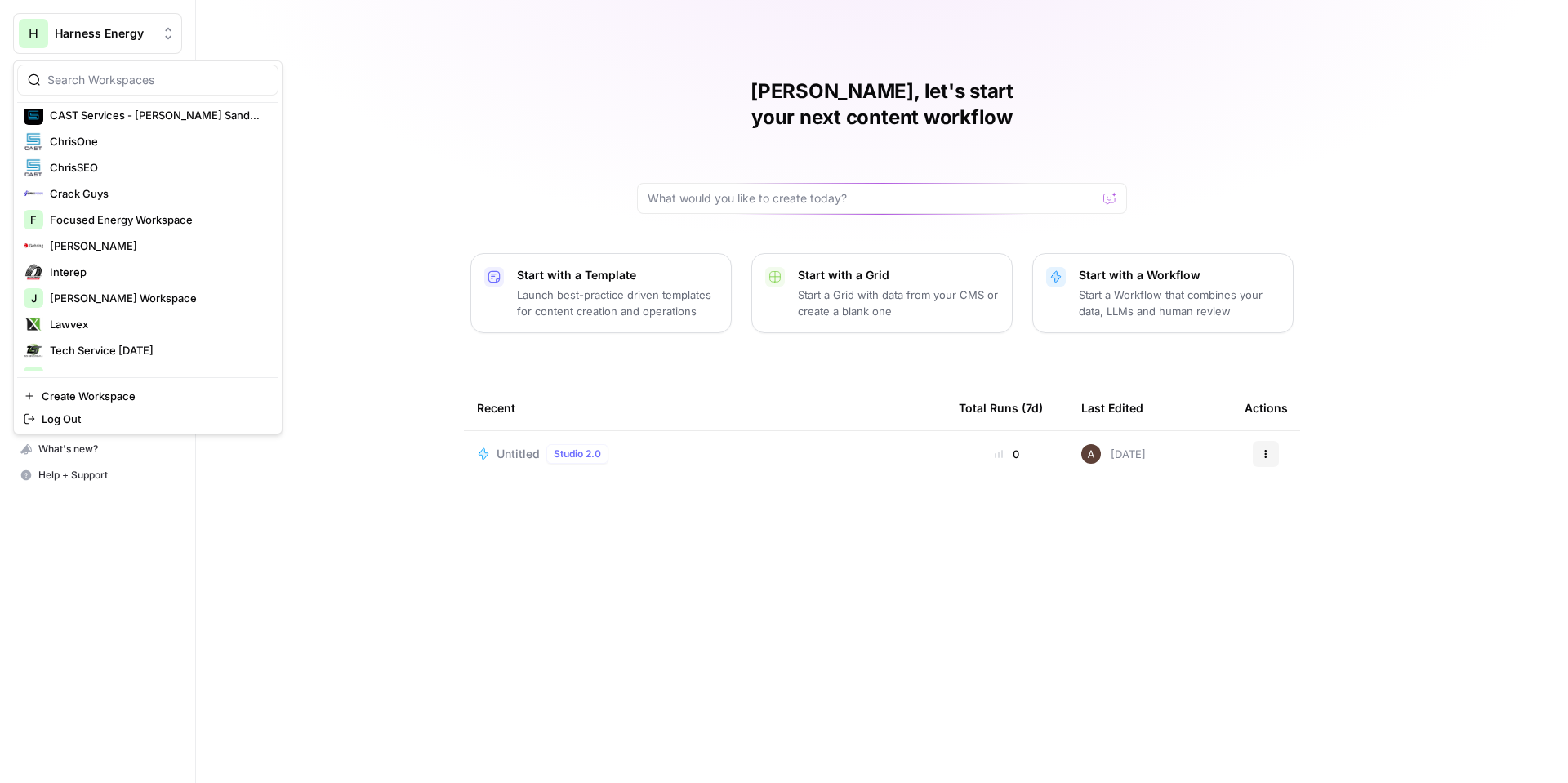
scroll to position [251, 0]
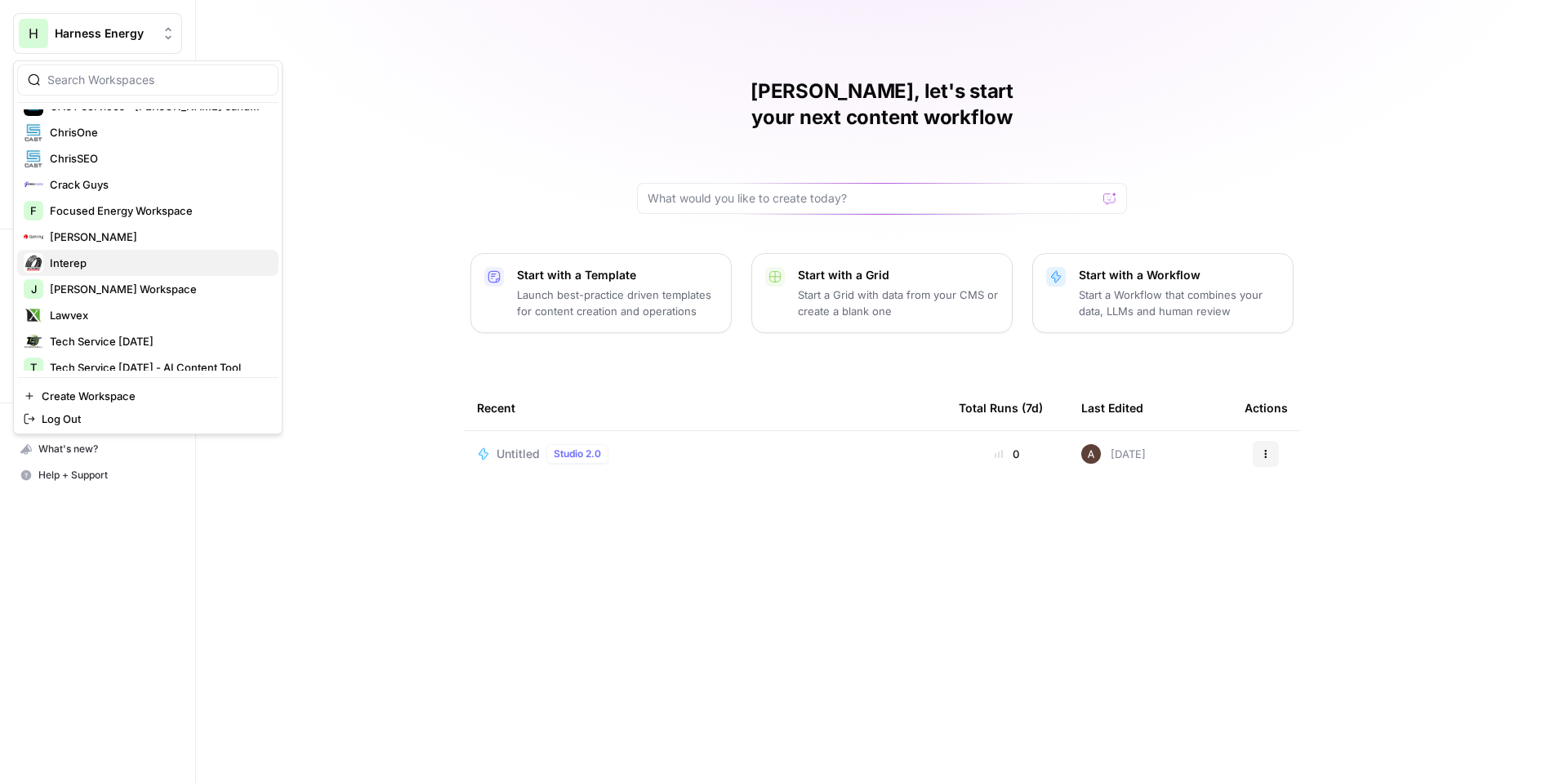
click at [111, 266] on span "Interep" at bounding box center [158, 263] width 216 height 16
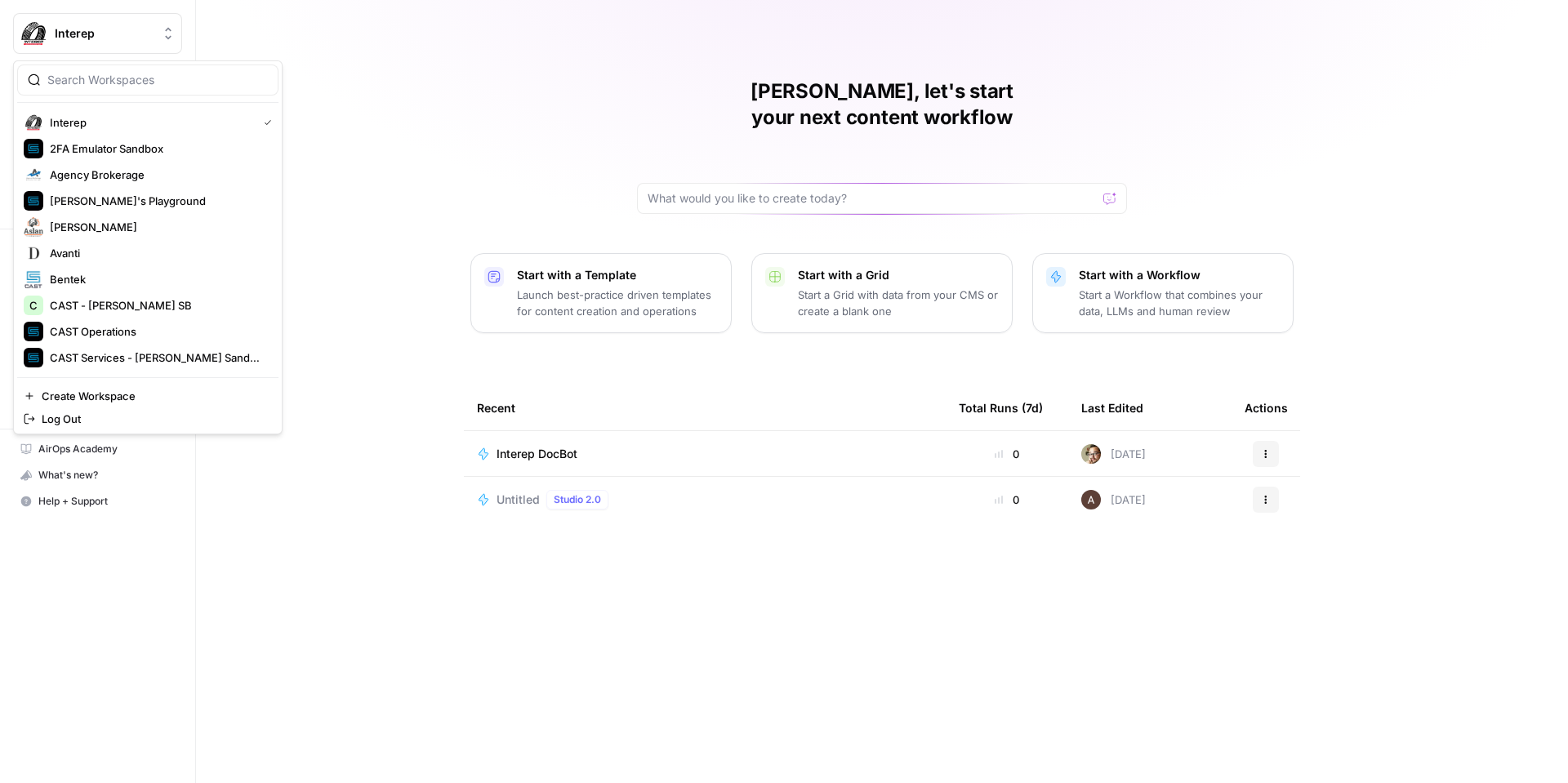
click at [117, 33] on span "Interep" at bounding box center [103, 33] width 99 height 16
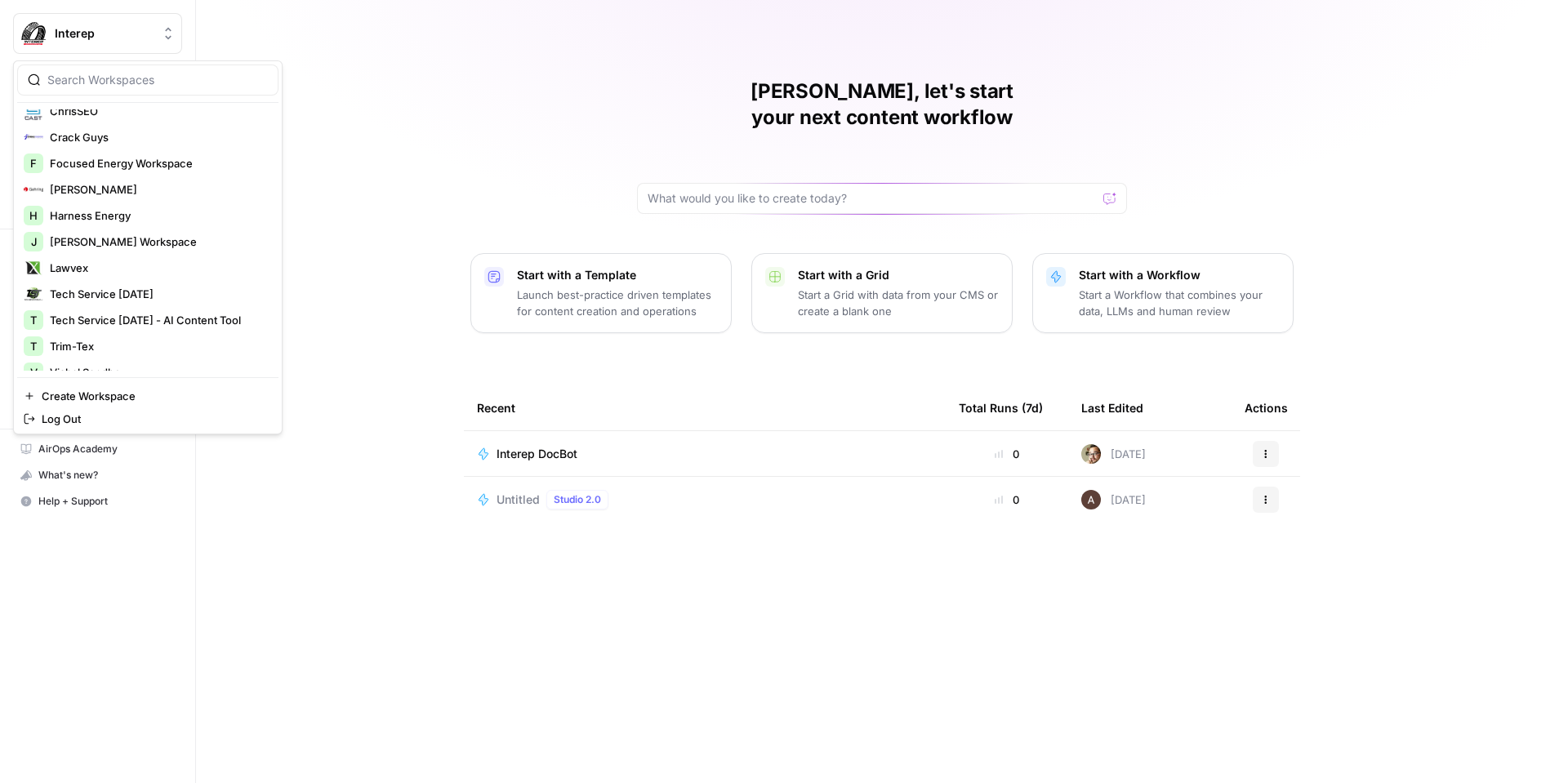
scroll to position [301, 0]
click at [104, 238] on span "[PERSON_NAME] Workspace" at bounding box center [158, 239] width 216 height 16
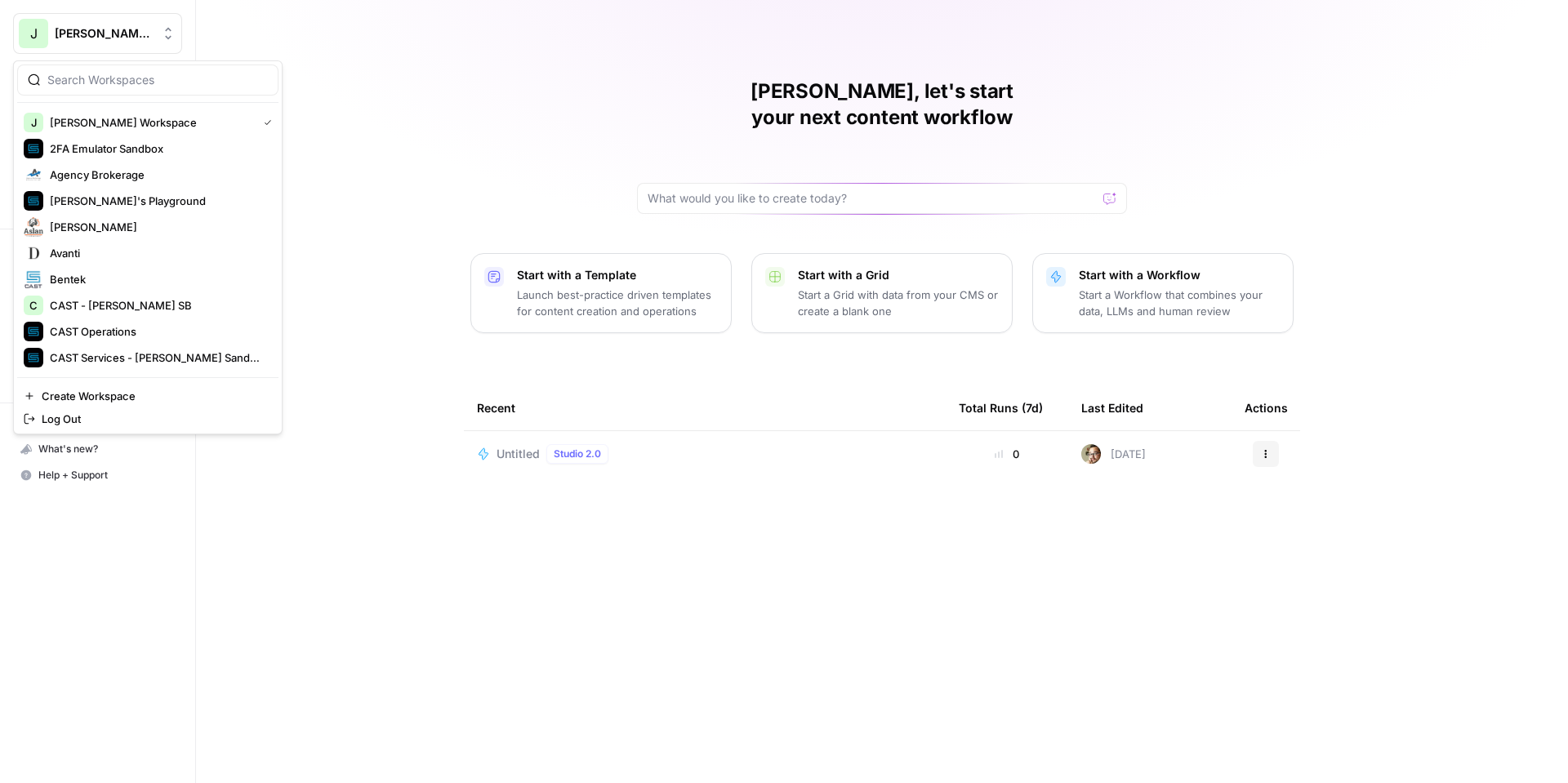
click at [80, 25] on span "[PERSON_NAME] Workspace" at bounding box center [103, 33] width 99 height 16
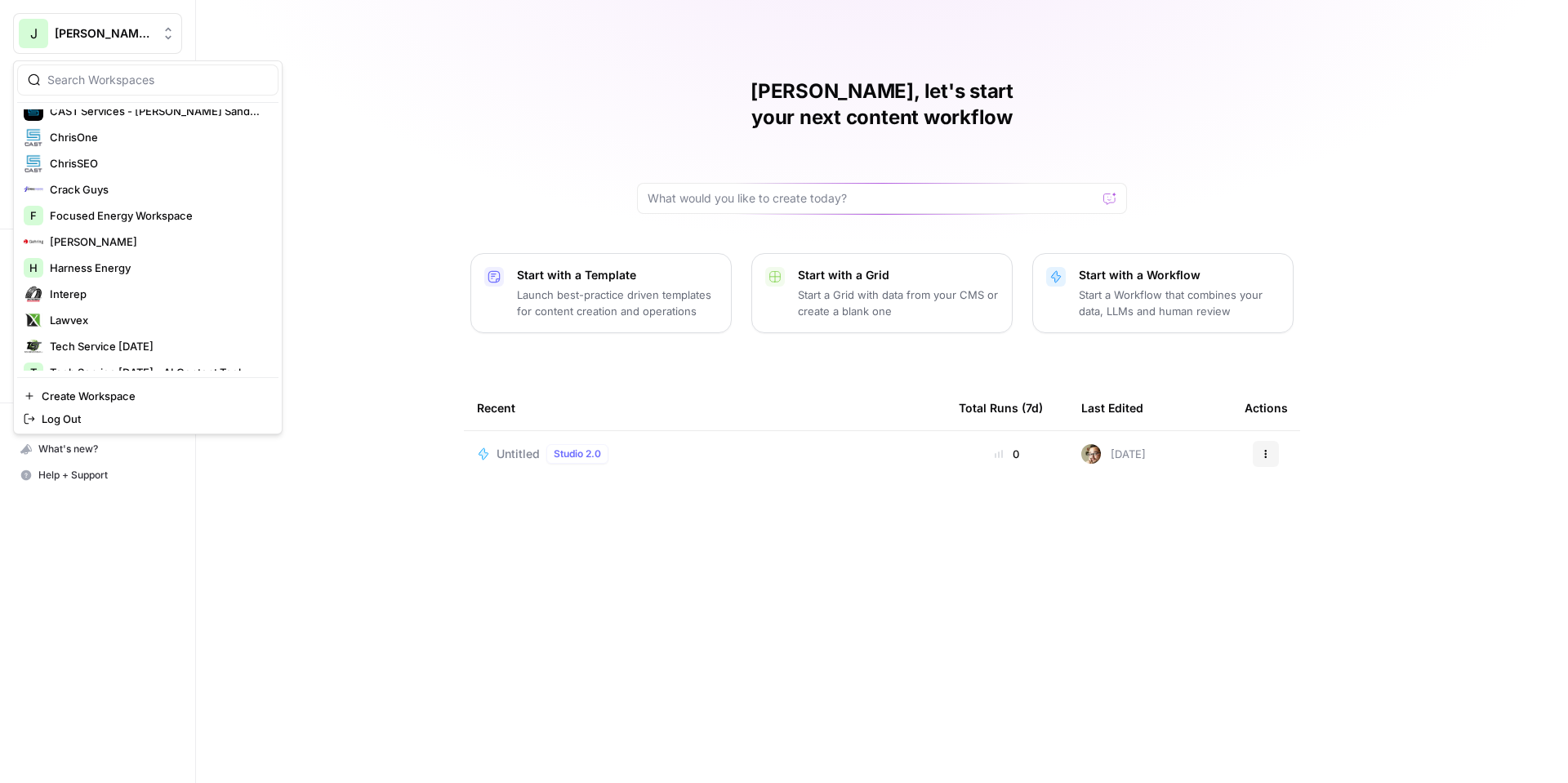
scroll to position [262, 0]
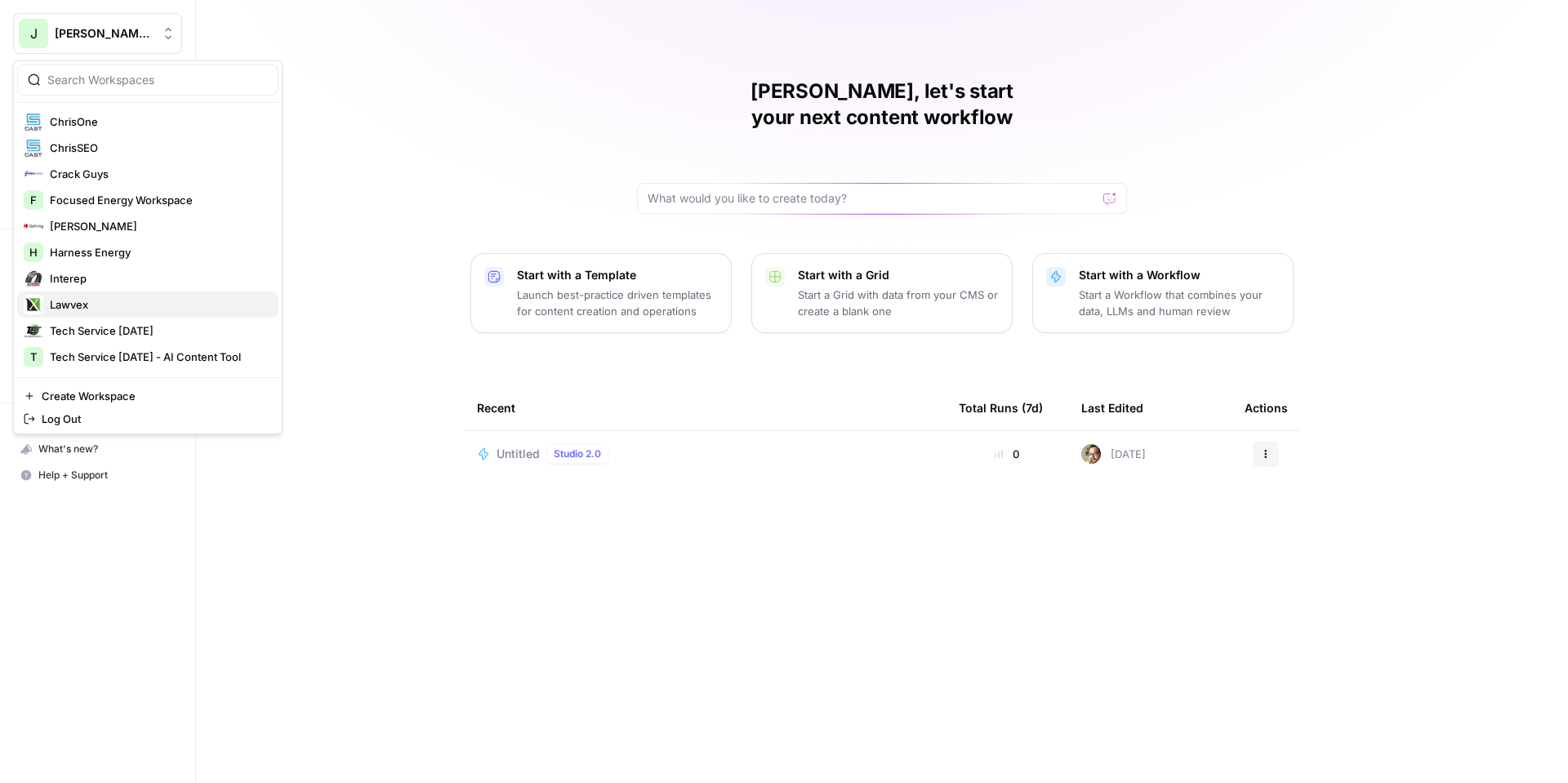
click at [112, 304] on span "Lawvex" at bounding box center [158, 304] width 216 height 16
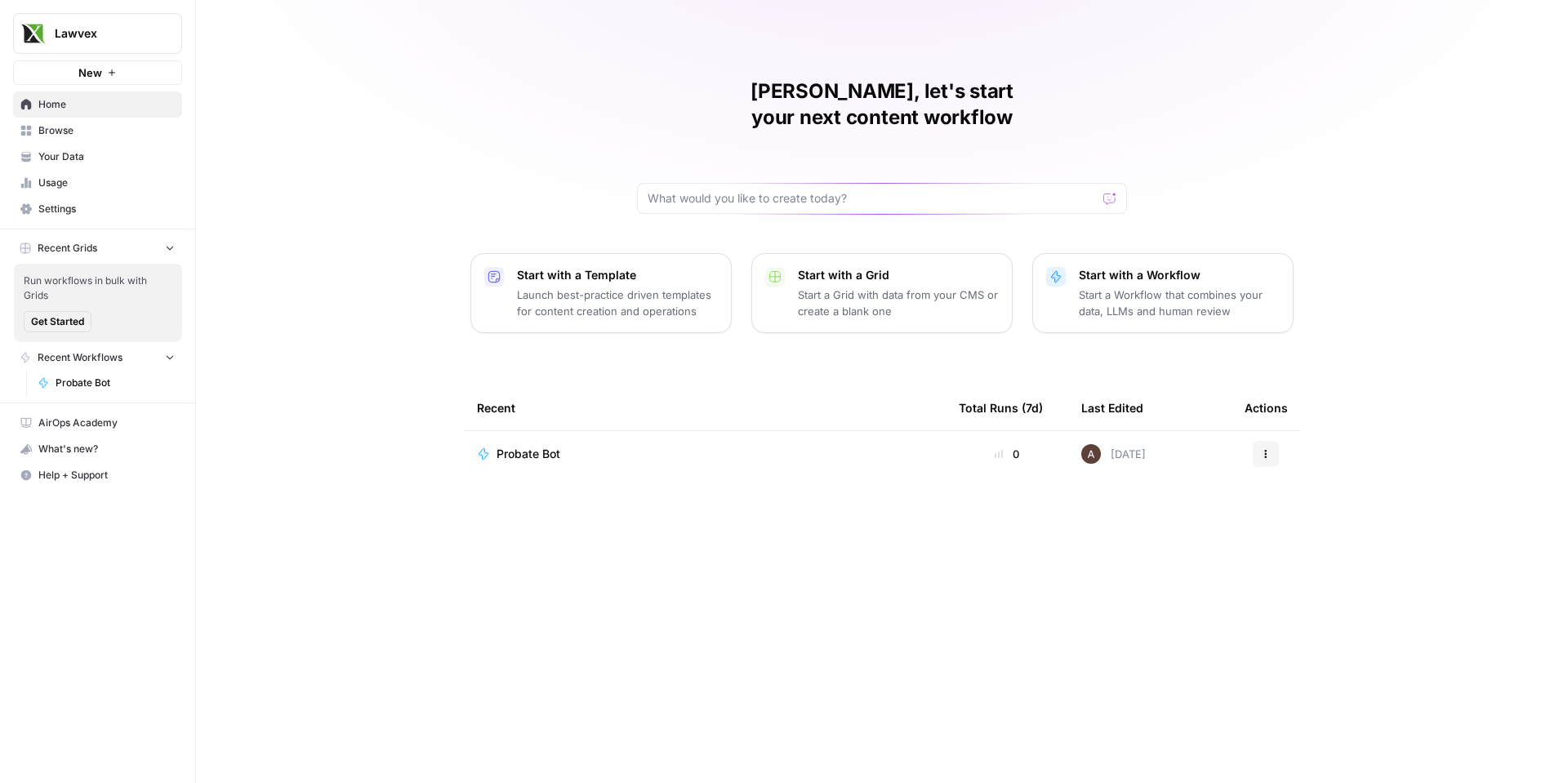
click at [524, 446] on span "Probate Bot" at bounding box center [528, 454] width 63 height 16
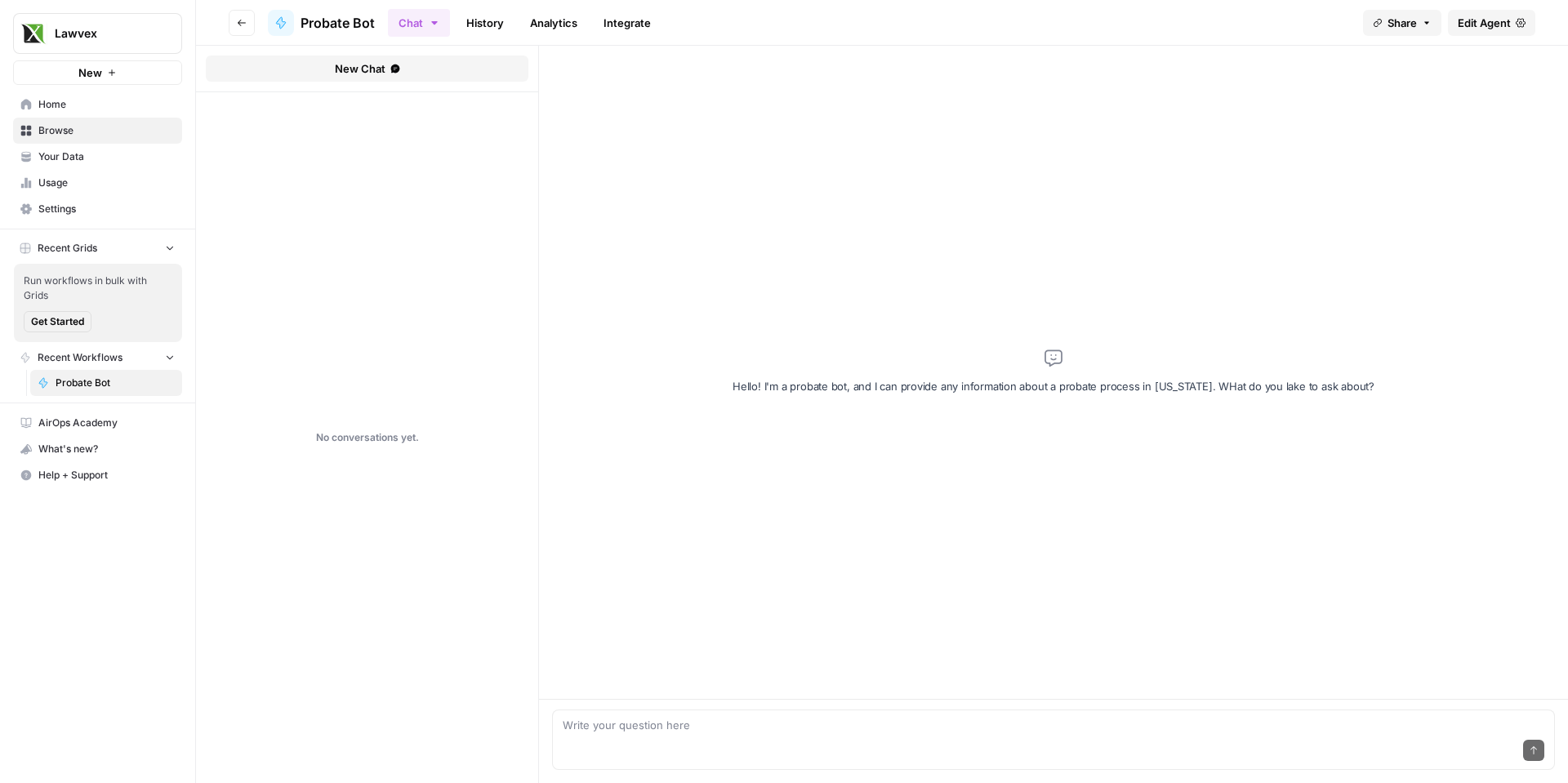
click at [1390, 22] on span "Share" at bounding box center [1401, 22] width 29 height 16
click at [86, 43] on button "Lawvex" at bounding box center [98, 34] width 169 height 41
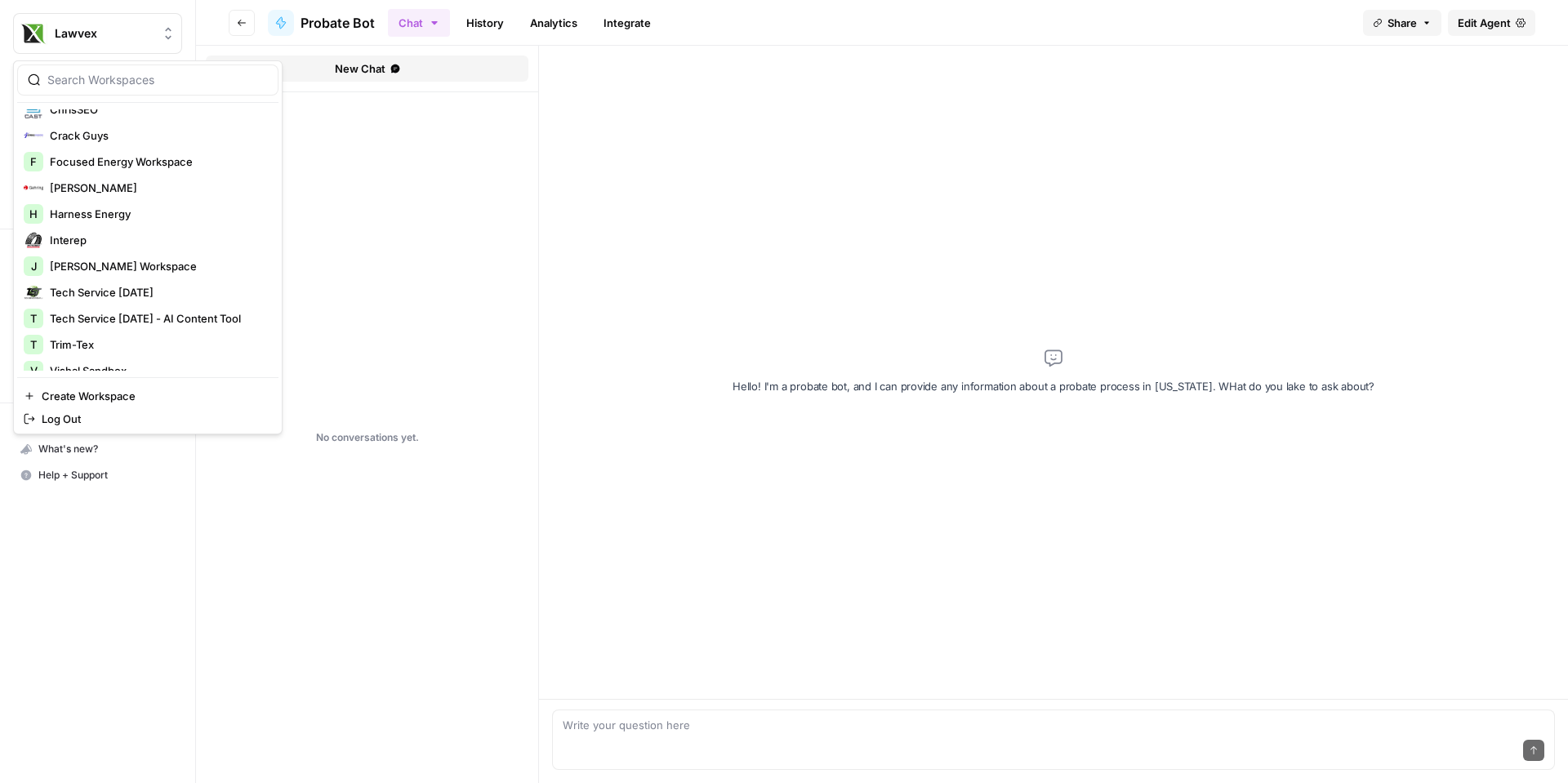
scroll to position [314, 0]
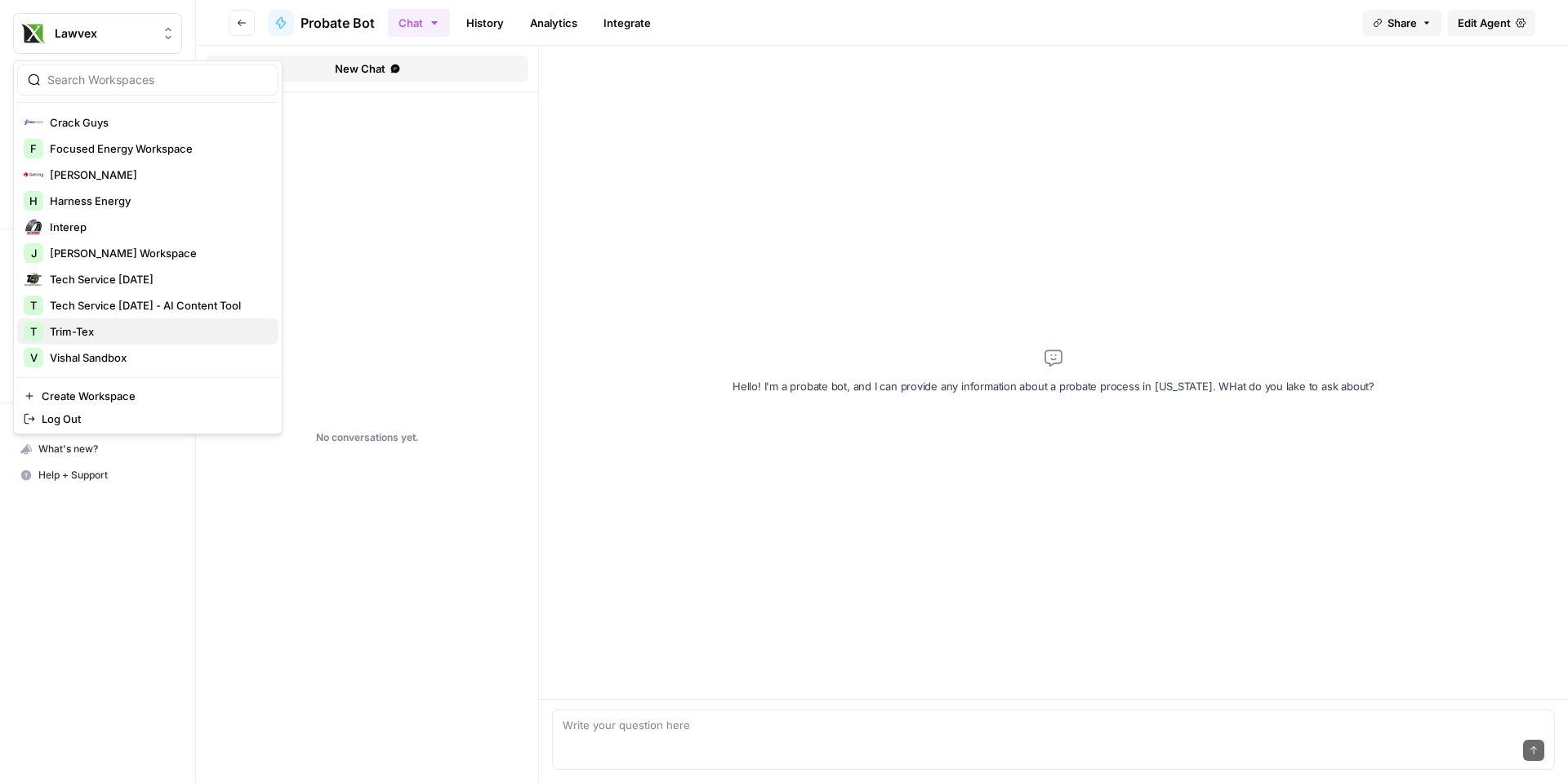
click at [103, 334] on span "Trim-Tex" at bounding box center [158, 332] width 216 height 16
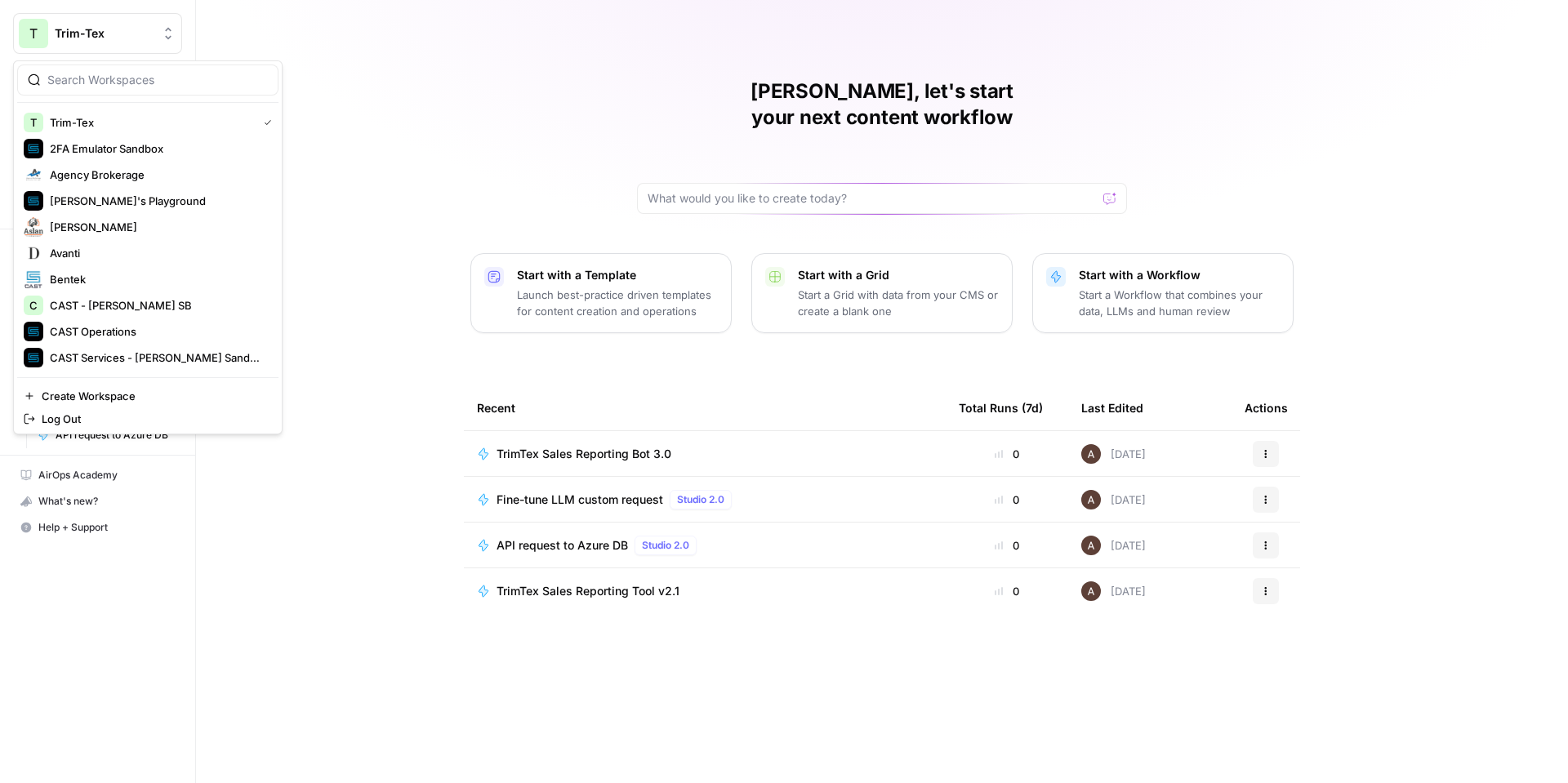
click at [130, 46] on button "T Trim-Tex" at bounding box center [98, 34] width 169 height 41
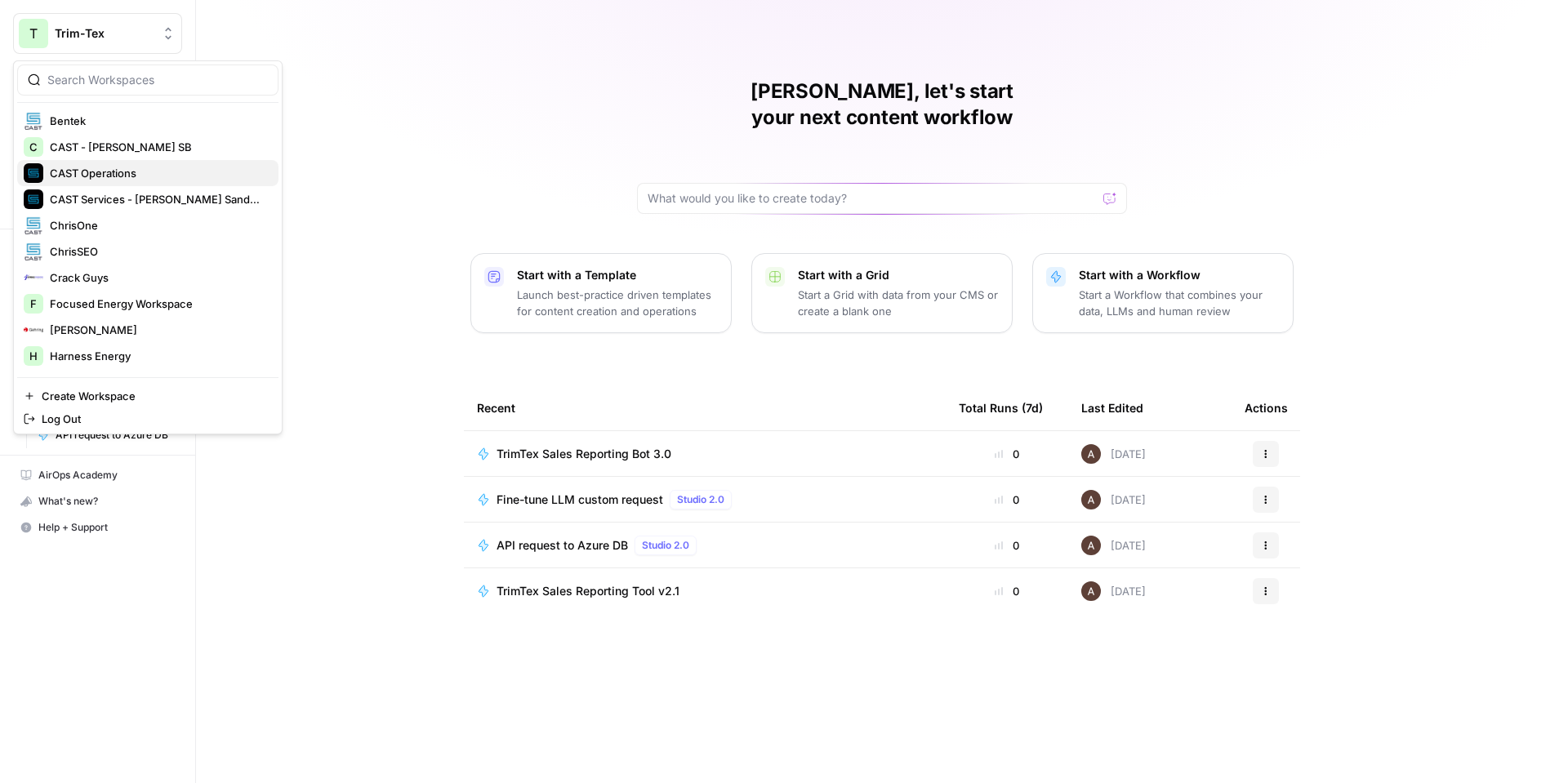
scroll to position [314, 0]
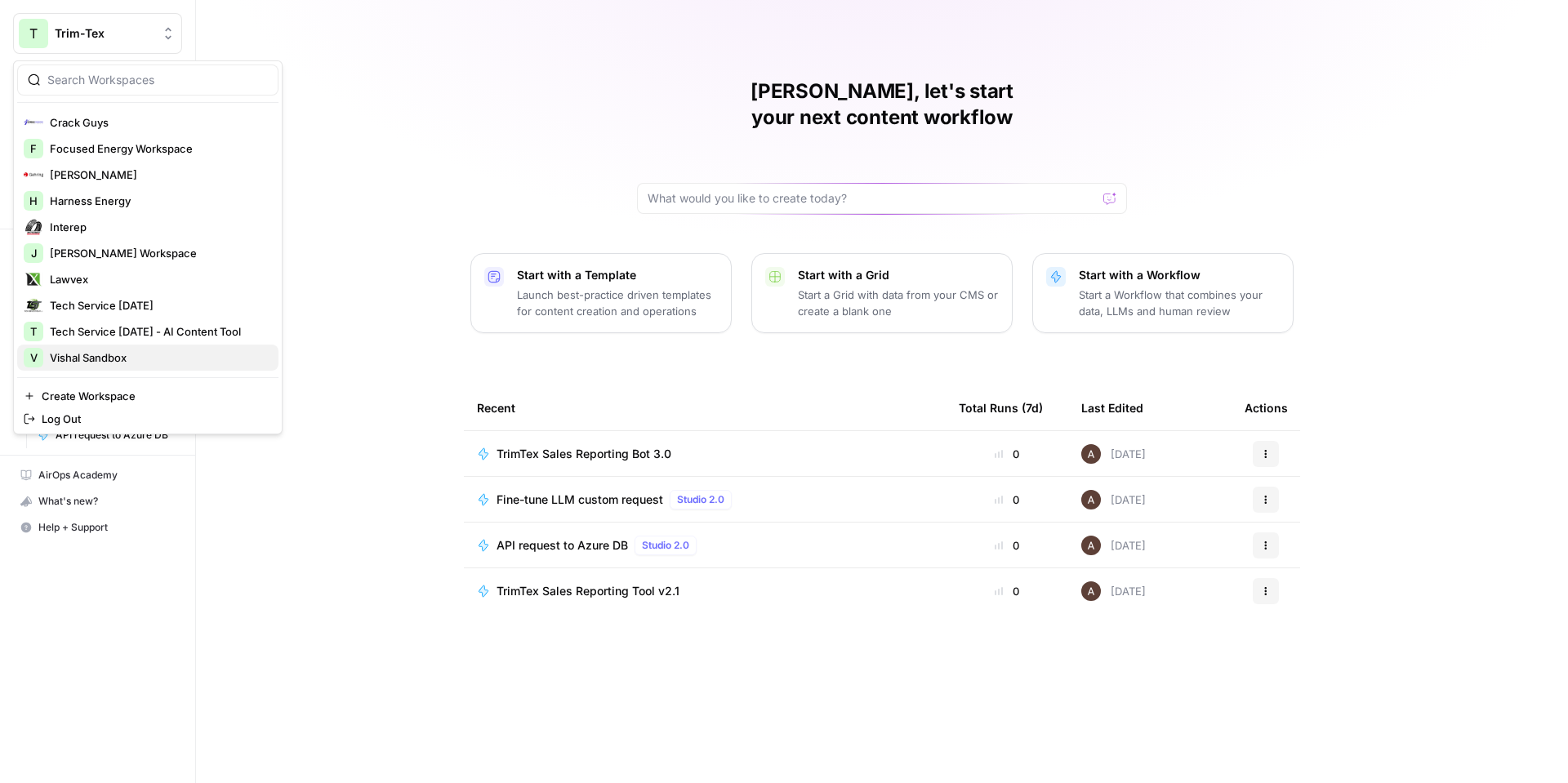
click at [188, 359] on span "Vishal Sandbox" at bounding box center [158, 358] width 216 height 16
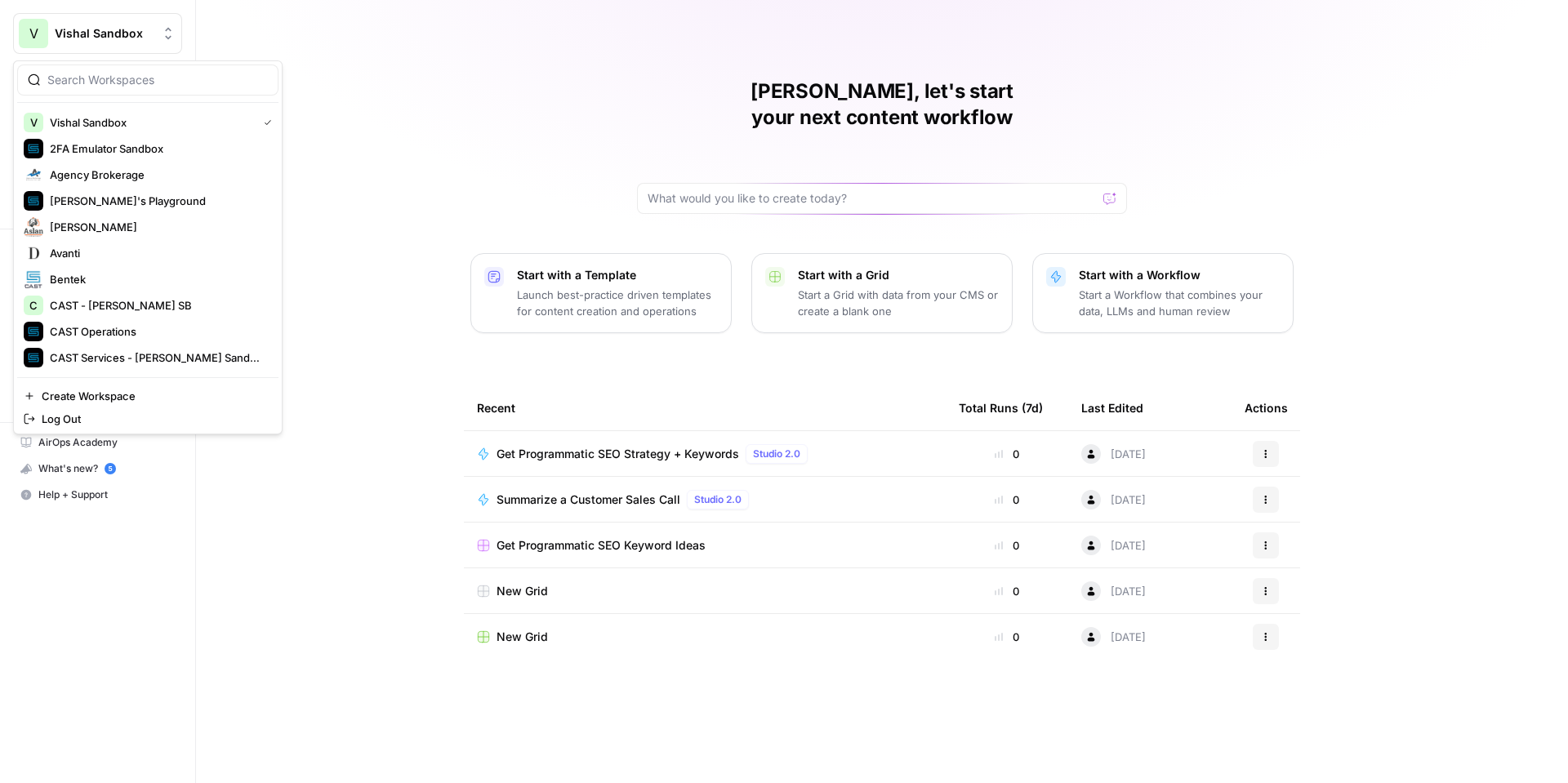
click at [119, 42] on button "V Vishal Sandbox" at bounding box center [98, 34] width 169 height 41
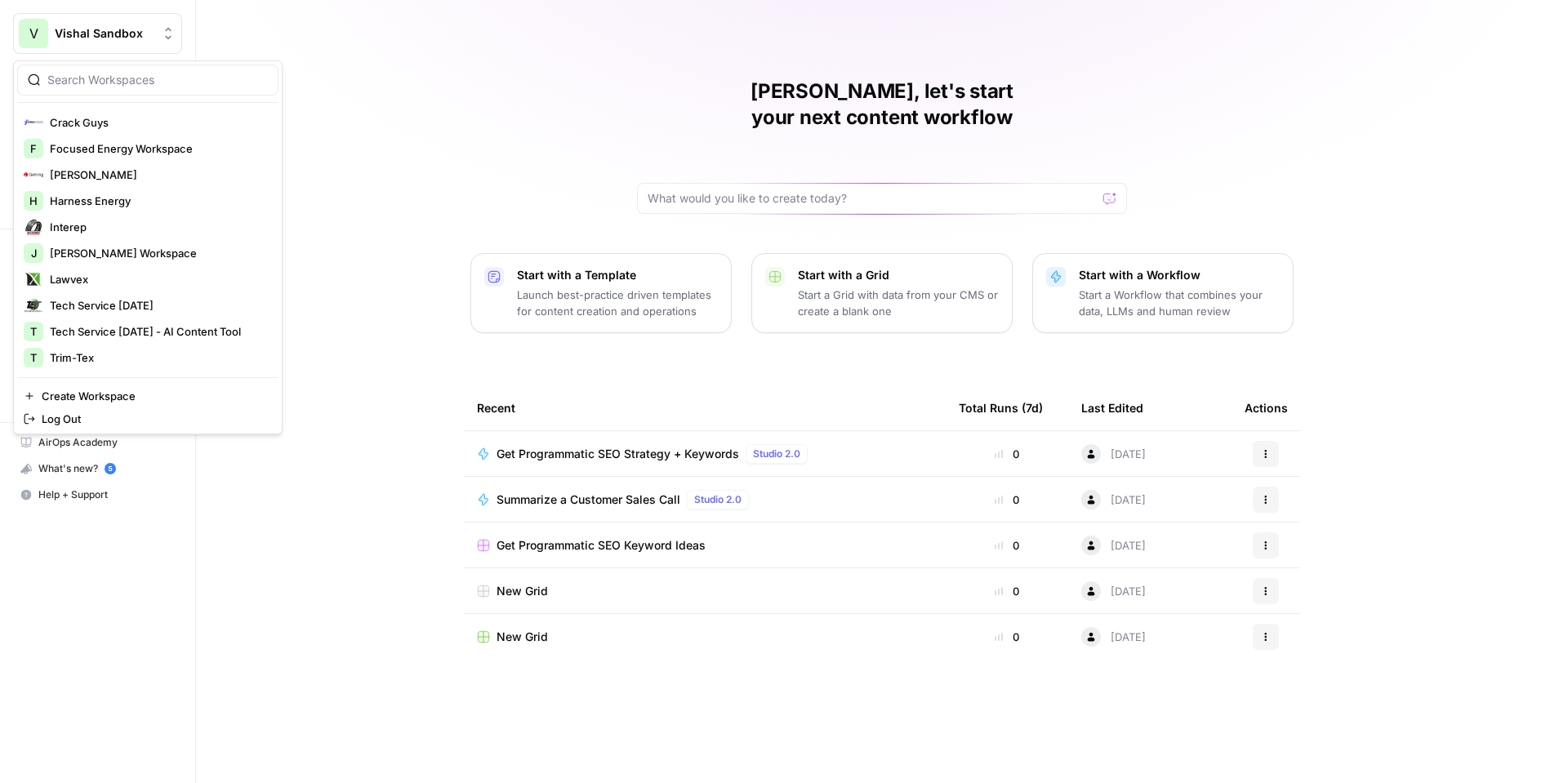
click at [382, 254] on div "[PERSON_NAME], let's start your next content workflow Start with a Template Lau…" at bounding box center [882, 392] width 1372 height 783
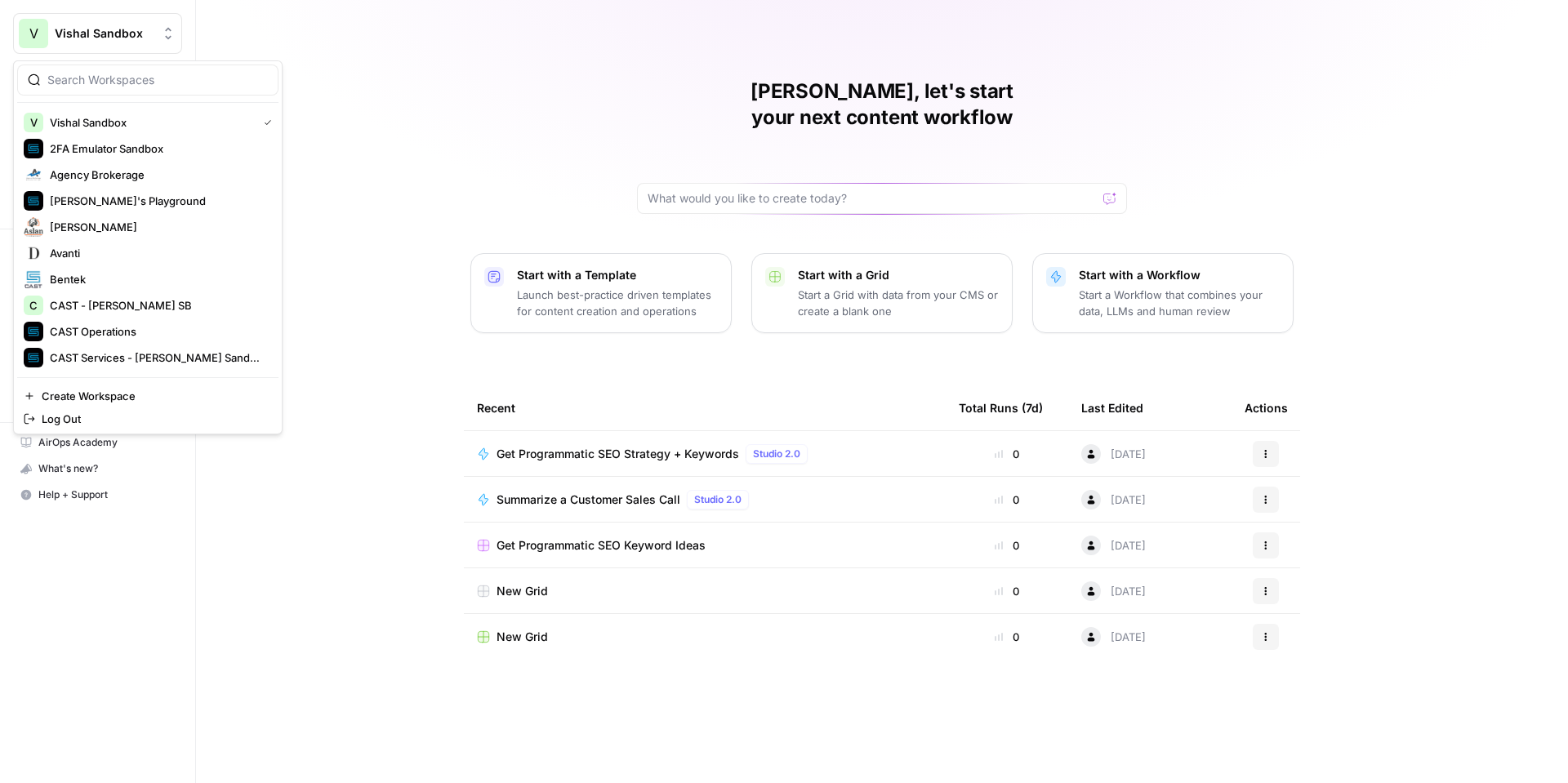
click at [77, 40] on span "Vishal Sandbox" at bounding box center [103, 33] width 99 height 16
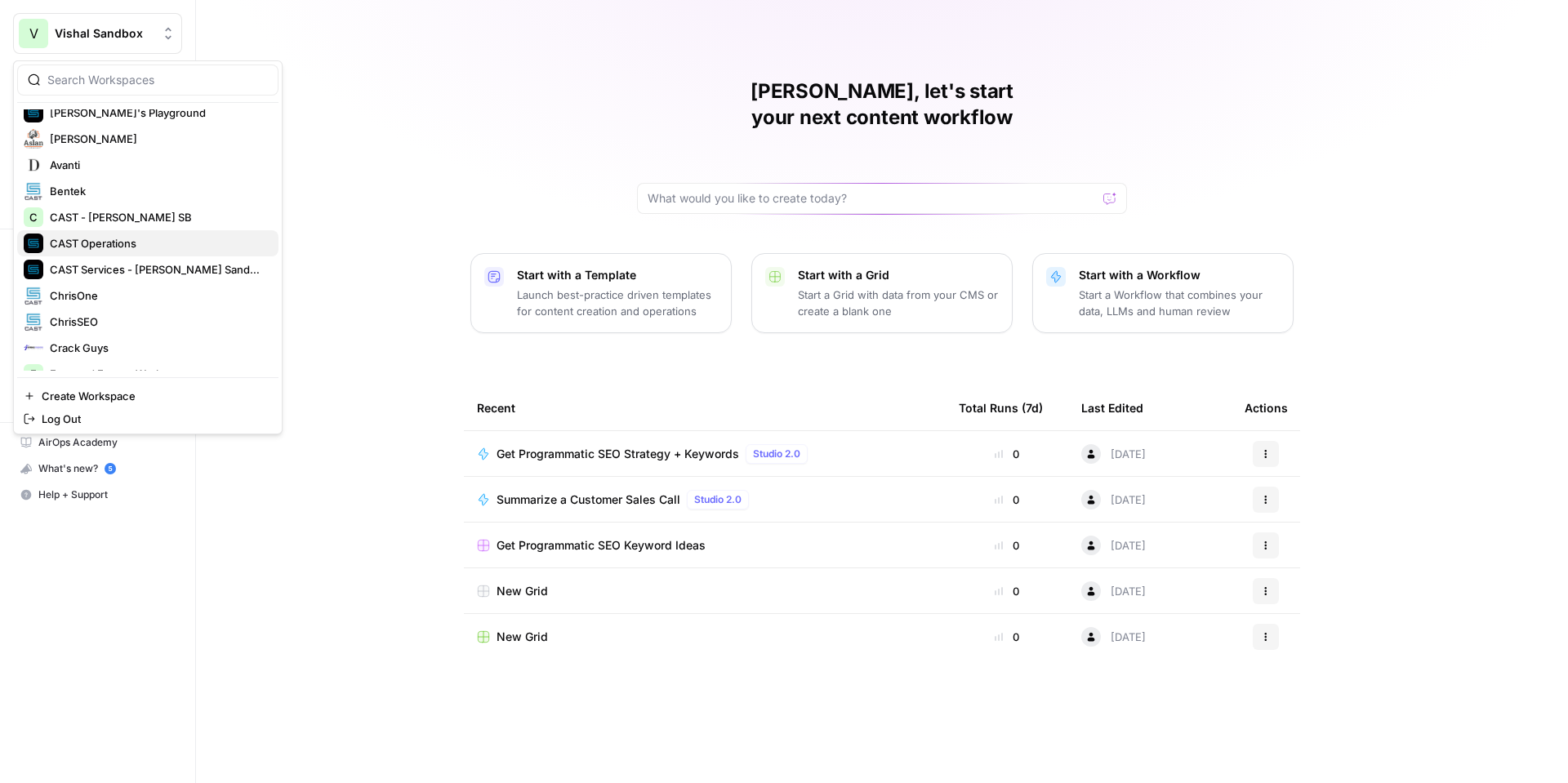
scroll to position [89, 0]
